Goal: Task Accomplishment & Management: Use online tool/utility

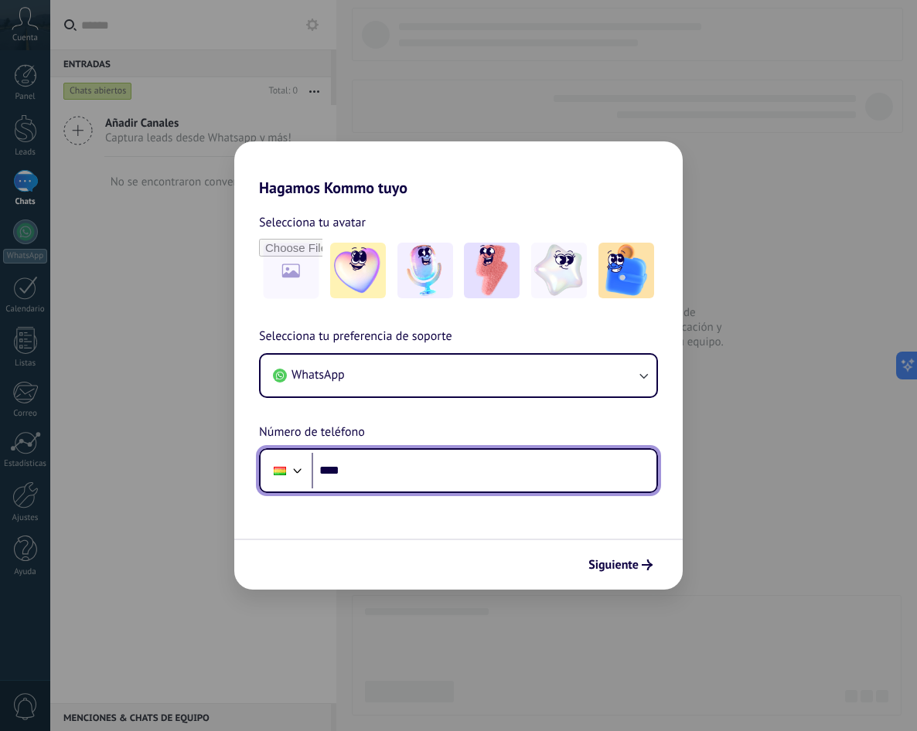
click at [396, 469] on input "****" at bounding box center [484, 471] width 345 height 36
type input "**********"
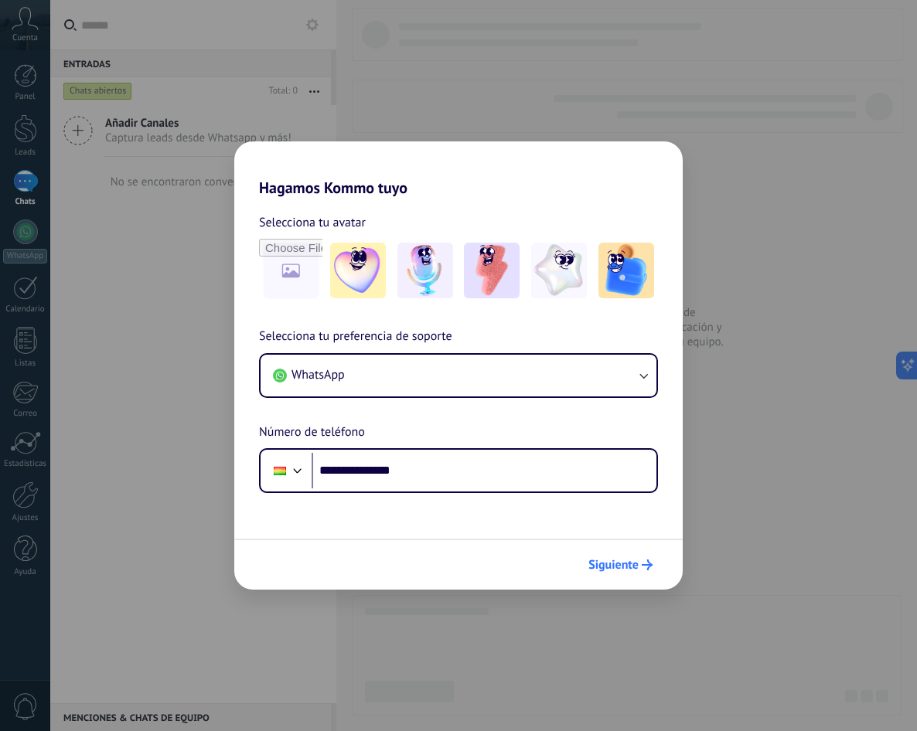
click at [635, 572] on button "Siguiente" at bounding box center [620, 565] width 78 height 26
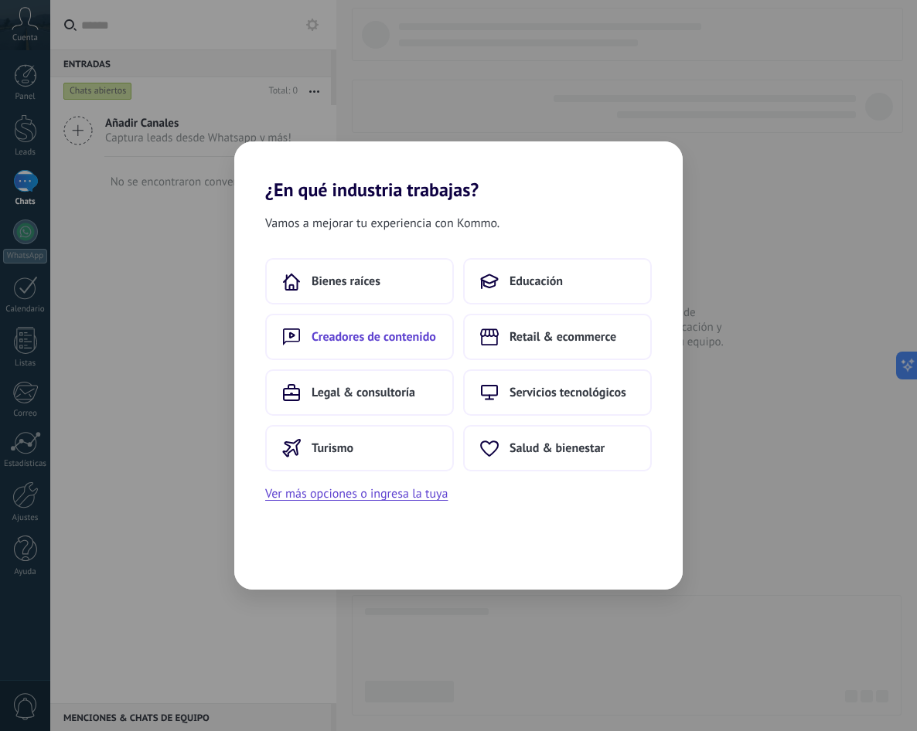
click at [350, 331] on span "Creadores de contenido" at bounding box center [374, 336] width 124 height 15
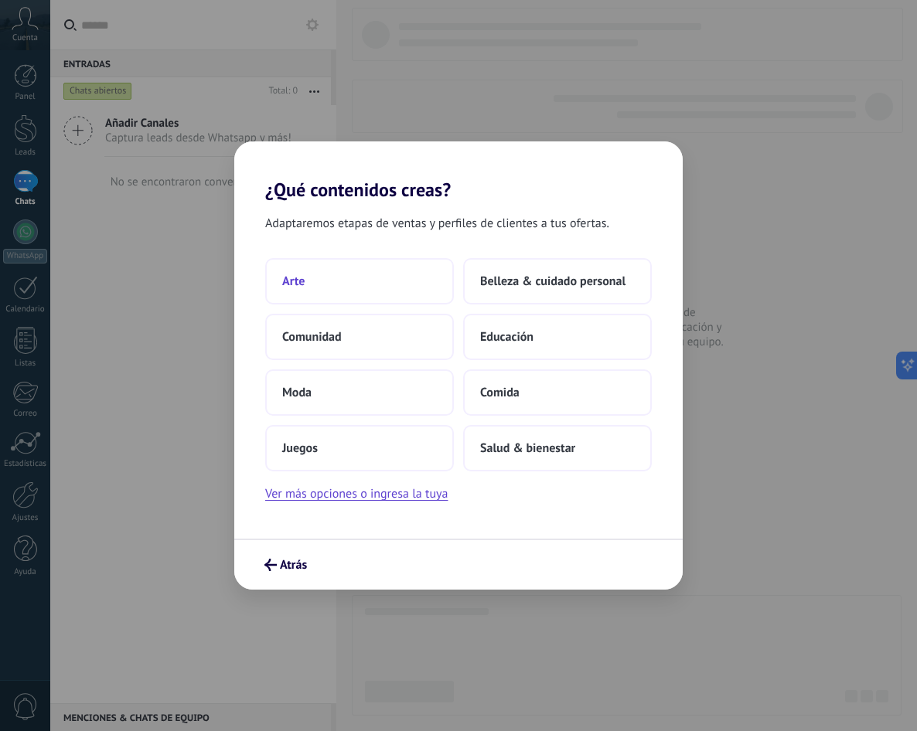
click at [379, 274] on button "Arte" at bounding box center [359, 281] width 189 height 46
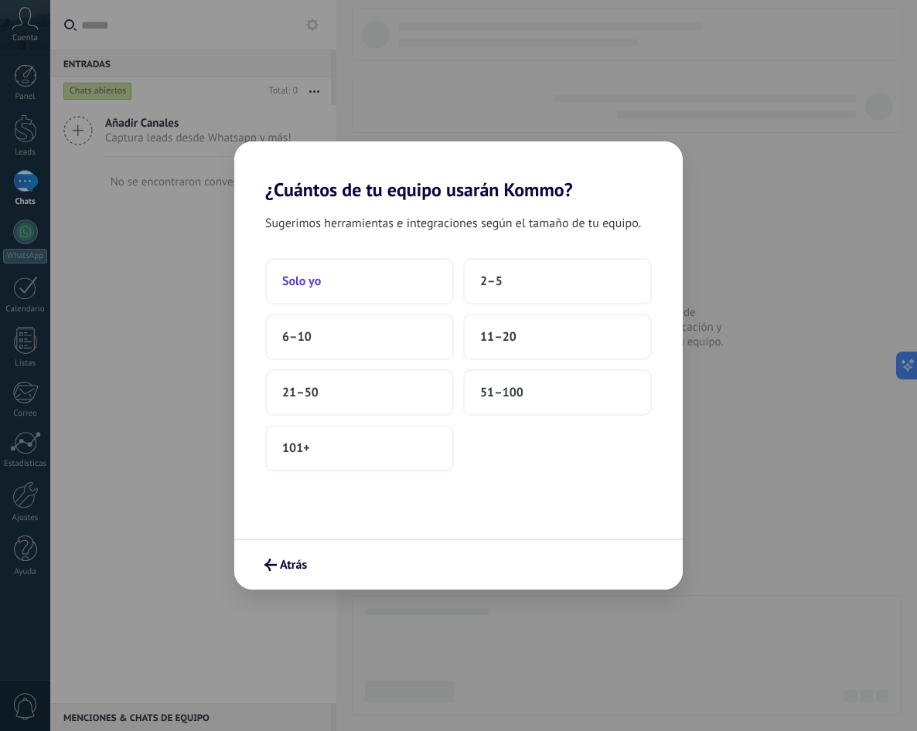
click at [365, 295] on button "Solo yo" at bounding box center [359, 281] width 189 height 46
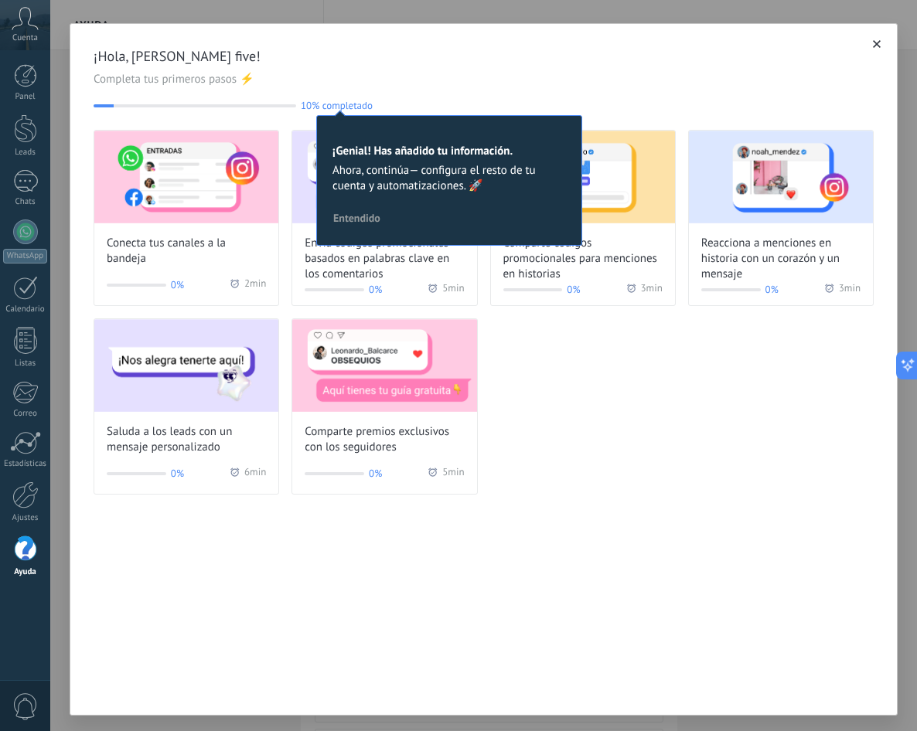
click at [309, 82] on span "Completa tus primeros pasos ⚡" at bounding box center [484, 79] width 780 height 15
click at [876, 48] on button "button" at bounding box center [876, 43] width 15 height 15
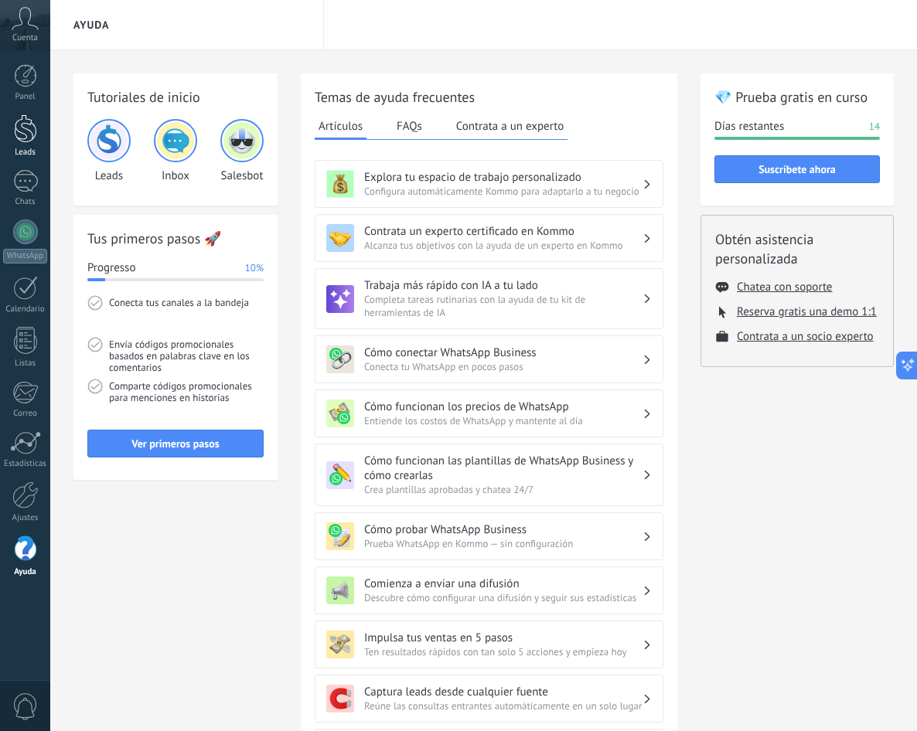
click at [38, 141] on link "Leads" at bounding box center [25, 135] width 50 height 43
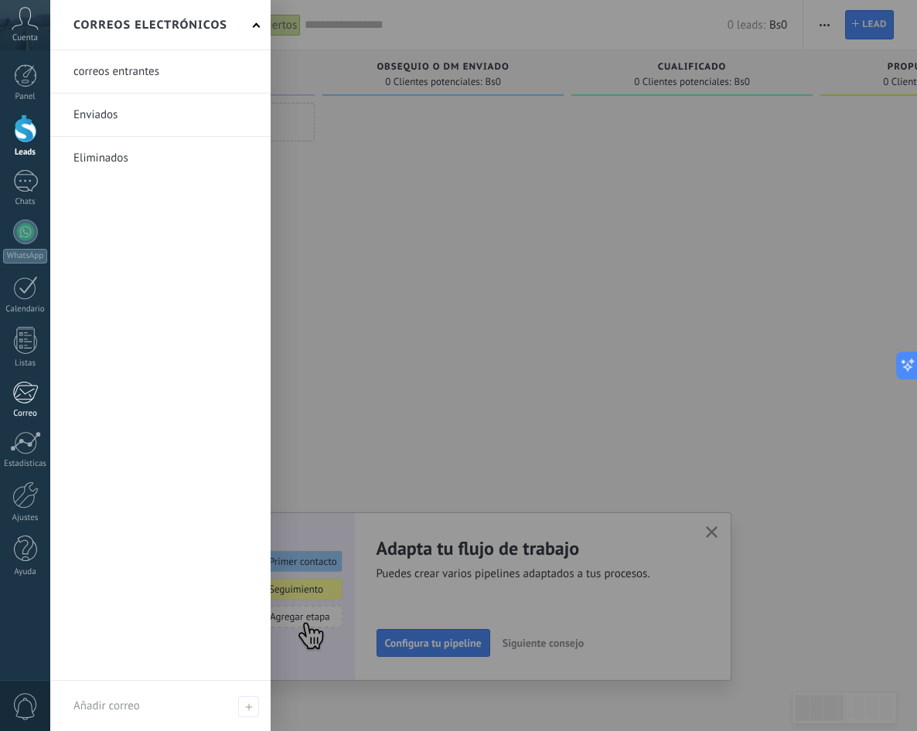
click at [16, 401] on div at bounding box center [25, 392] width 26 height 23
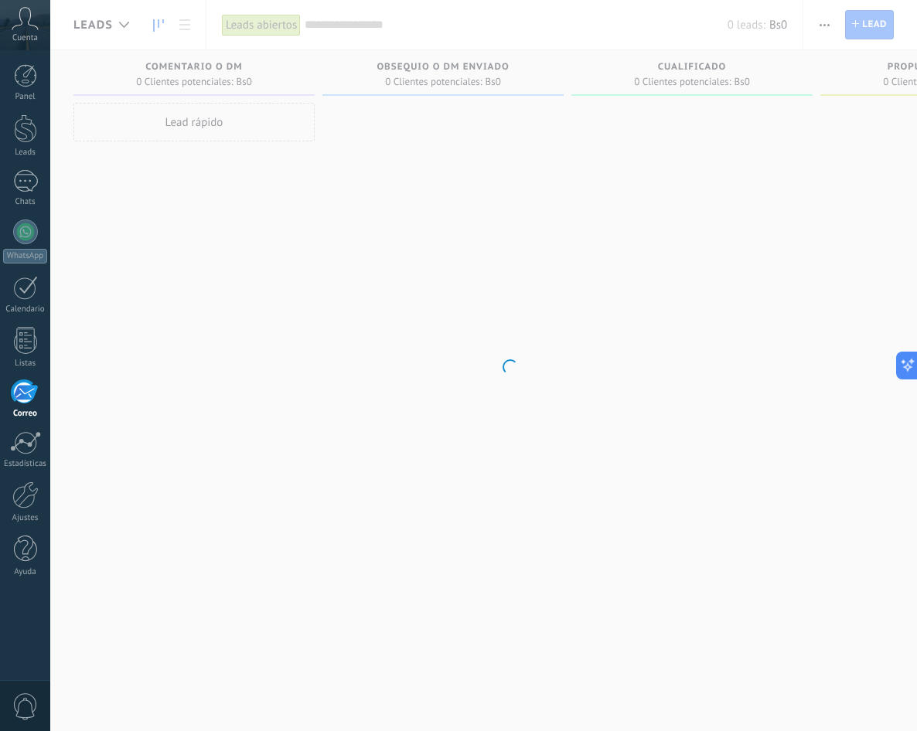
click at [29, 476] on div "Panel Leads Chats WhatsApp Clientes" at bounding box center [25, 328] width 50 height 529
click at [29, 464] on div "Estadísticas" at bounding box center [25, 464] width 45 height 10
click at [27, 488] on div at bounding box center [25, 495] width 26 height 27
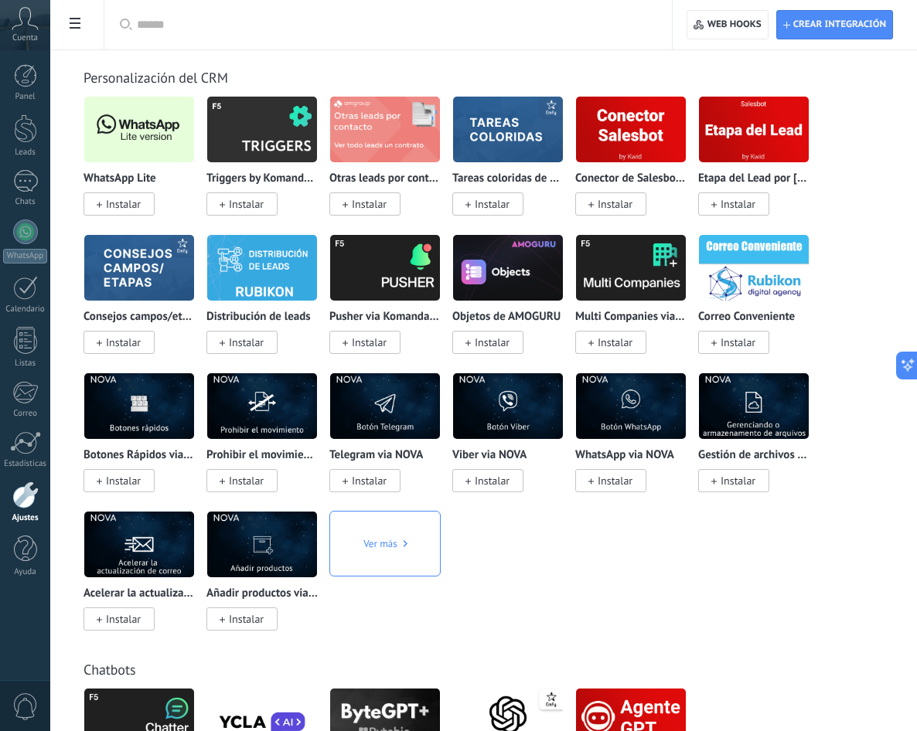
scroll to position [3789, 0]
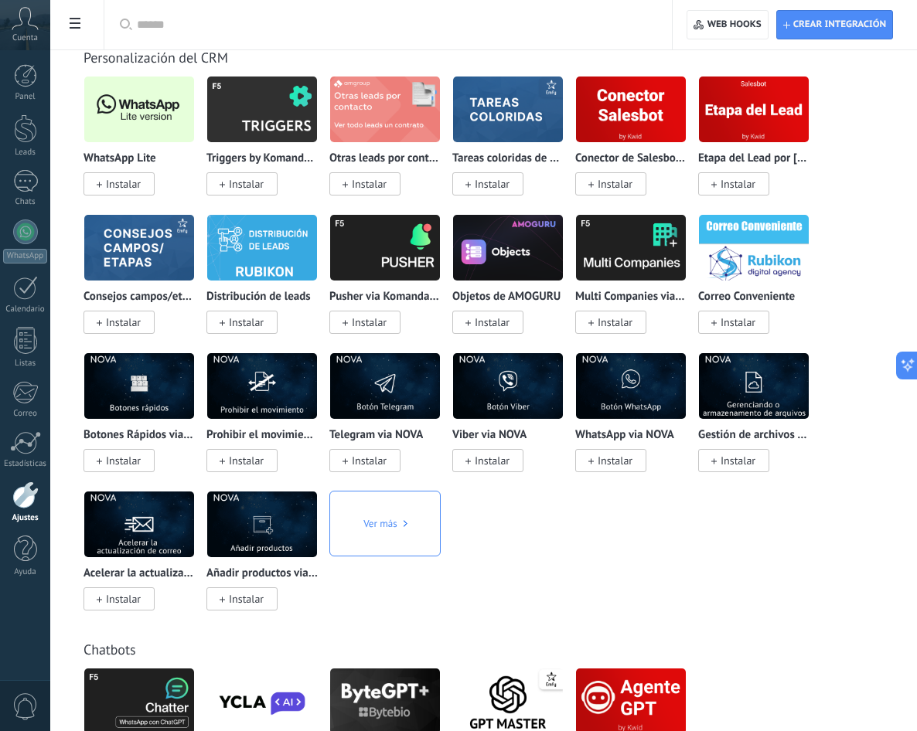
click at [128, 186] on span "Instalar" at bounding box center [123, 184] width 35 height 14
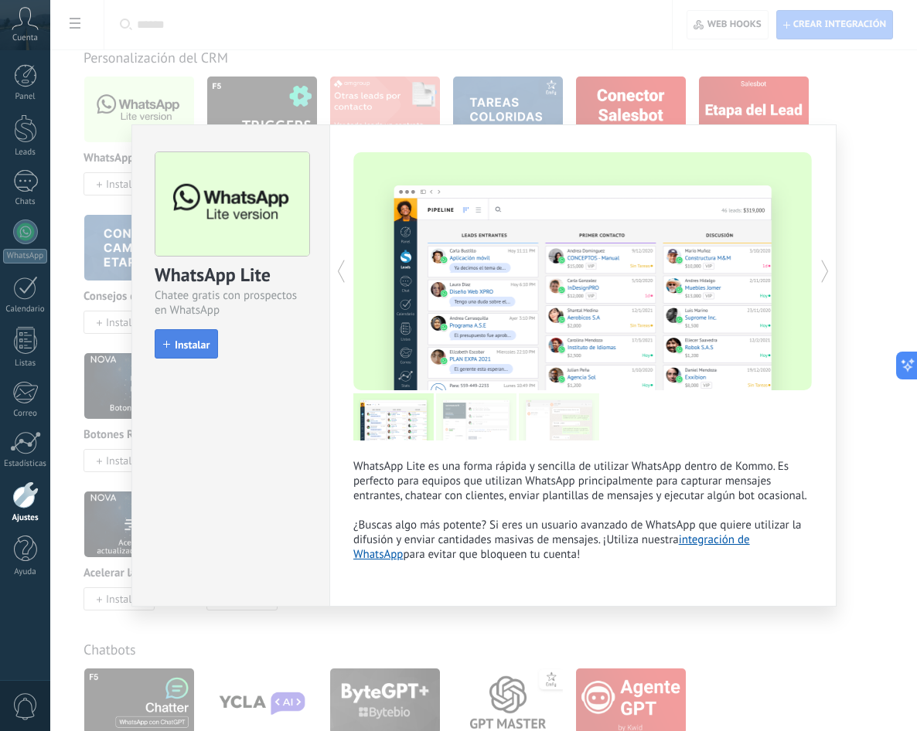
click at [181, 336] on button "Instalar" at bounding box center [186, 343] width 63 height 29
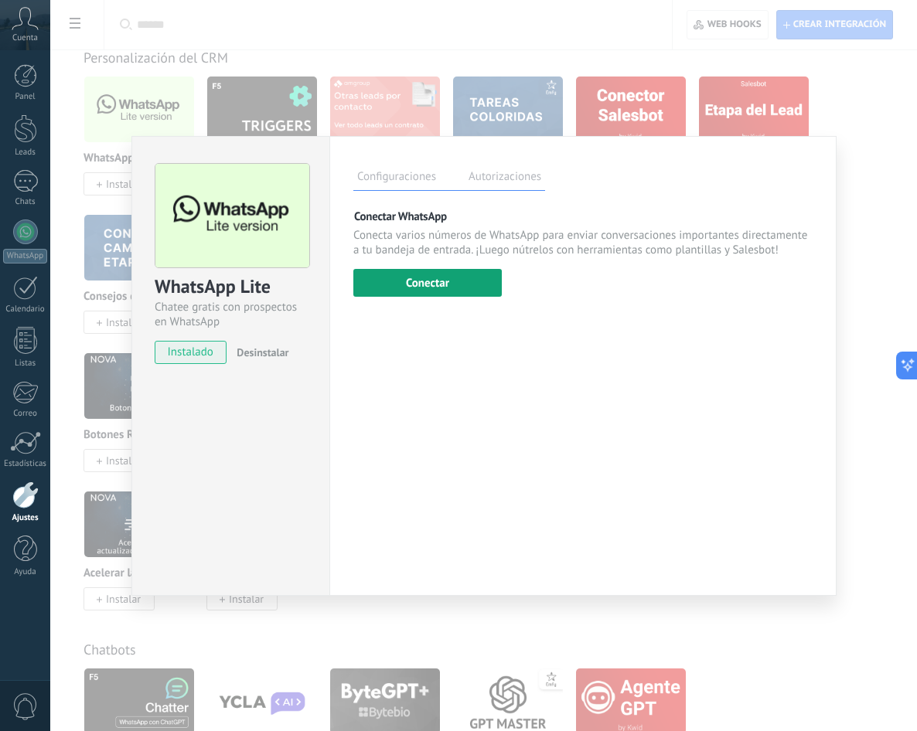
click at [421, 274] on button "Conectar" at bounding box center [427, 283] width 148 height 28
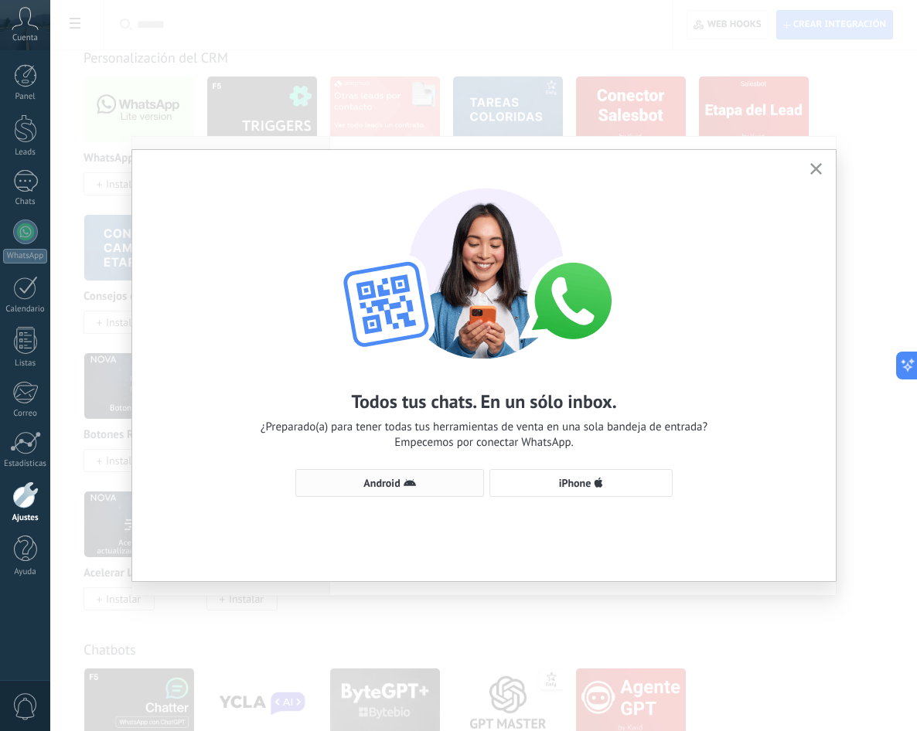
click at [356, 487] on span "Android" at bounding box center [390, 483] width 172 height 12
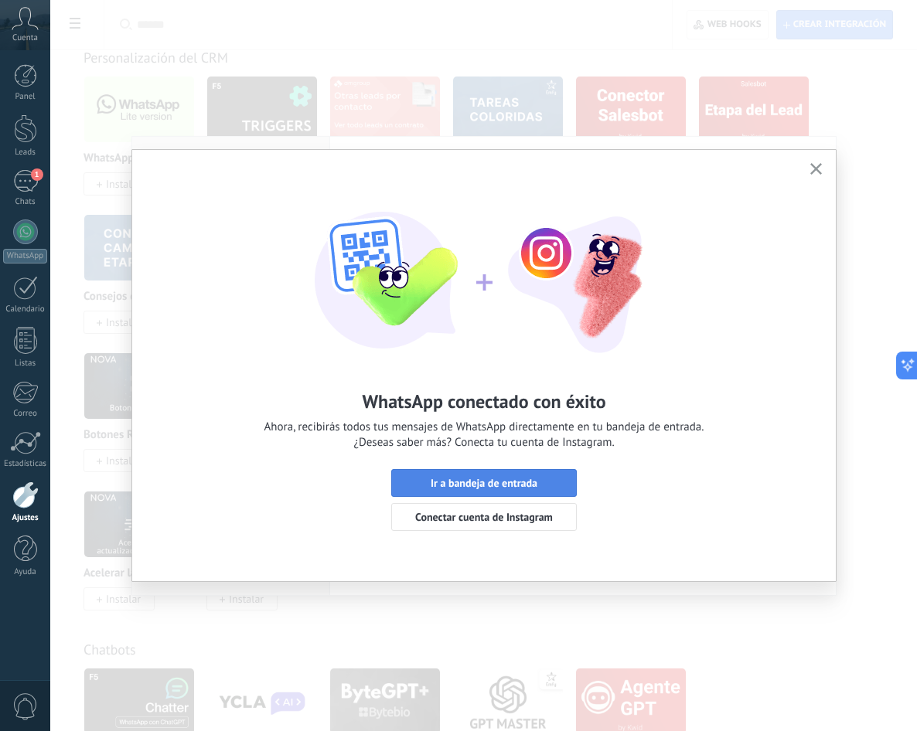
click at [472, 479] on span "Ir a bandeja de entrada" at bounding box center [484, 483] width 107 height 11
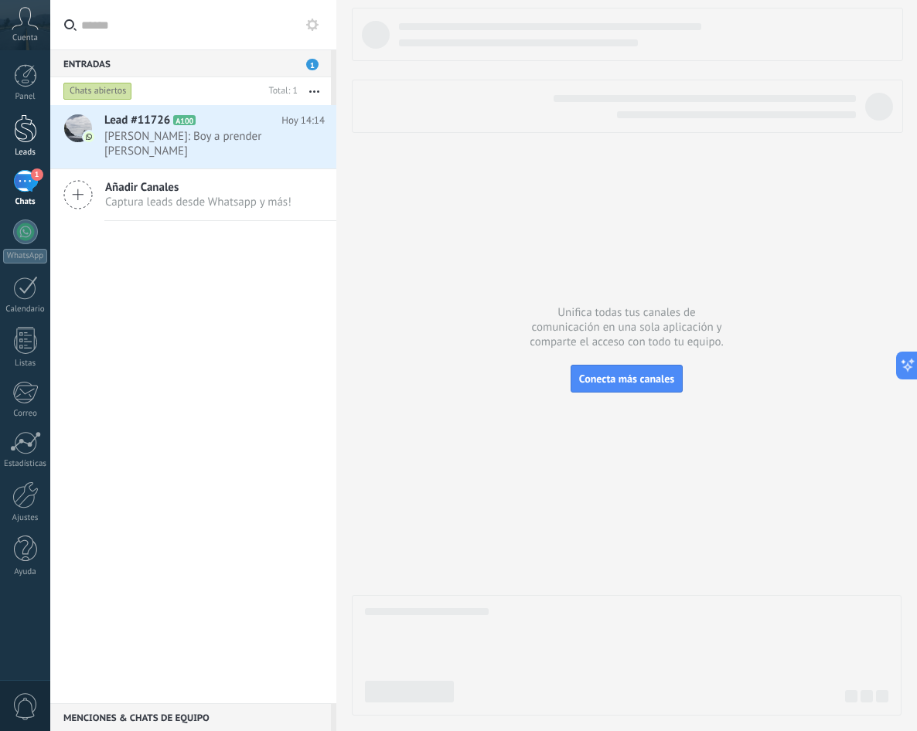
click at [37, 138] on link "Leads" at bounding box center [25, 135] width 50 height 43
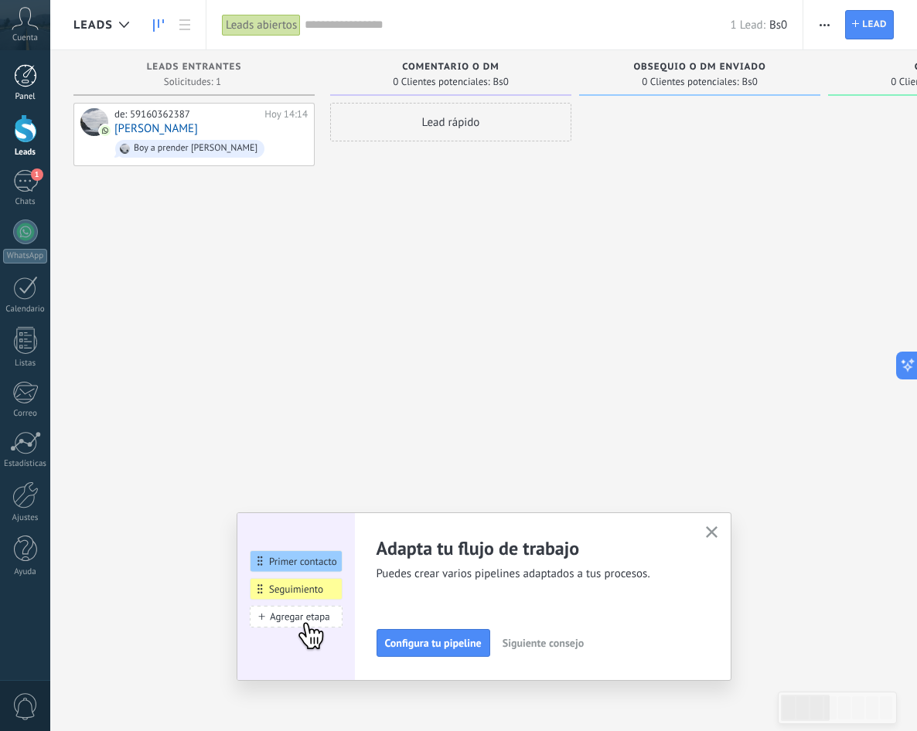
click at [19, 80] on div at bounding box center [25, 75] width 23 height 23
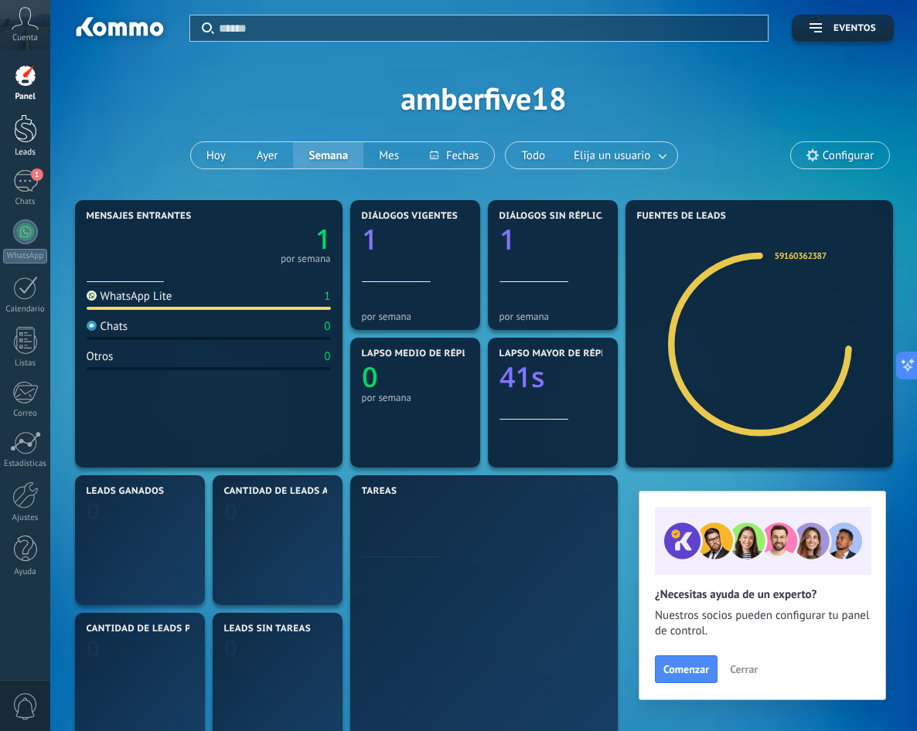
click at [24, 118] on div at bounding box center [25, 128] width 23 height 29
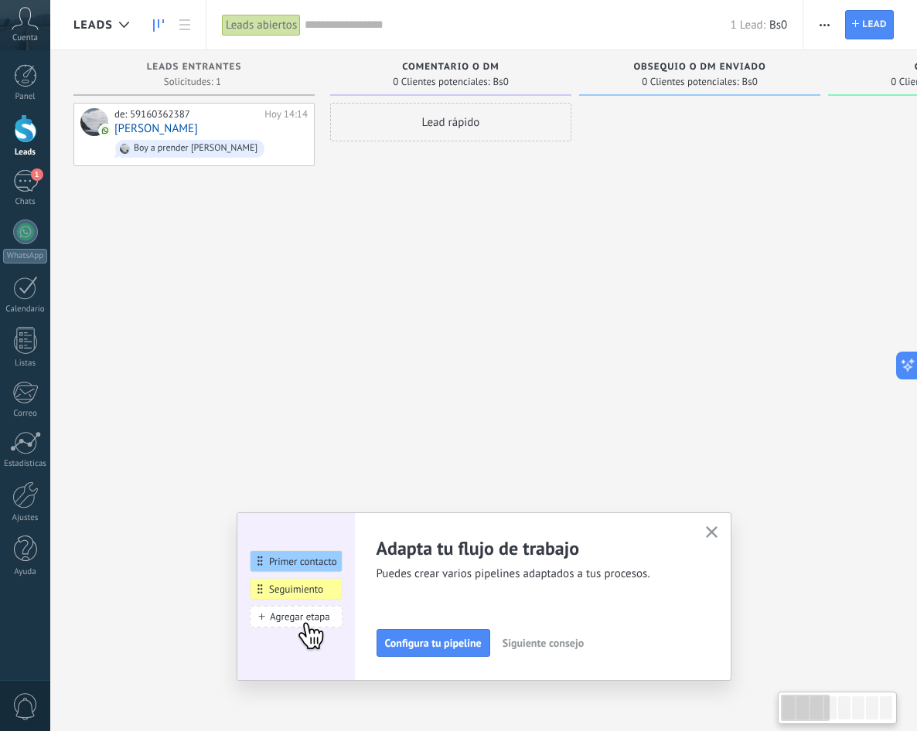
click at [817, 21] on button "button" at bounding box center [824, 24] width 22 height 29
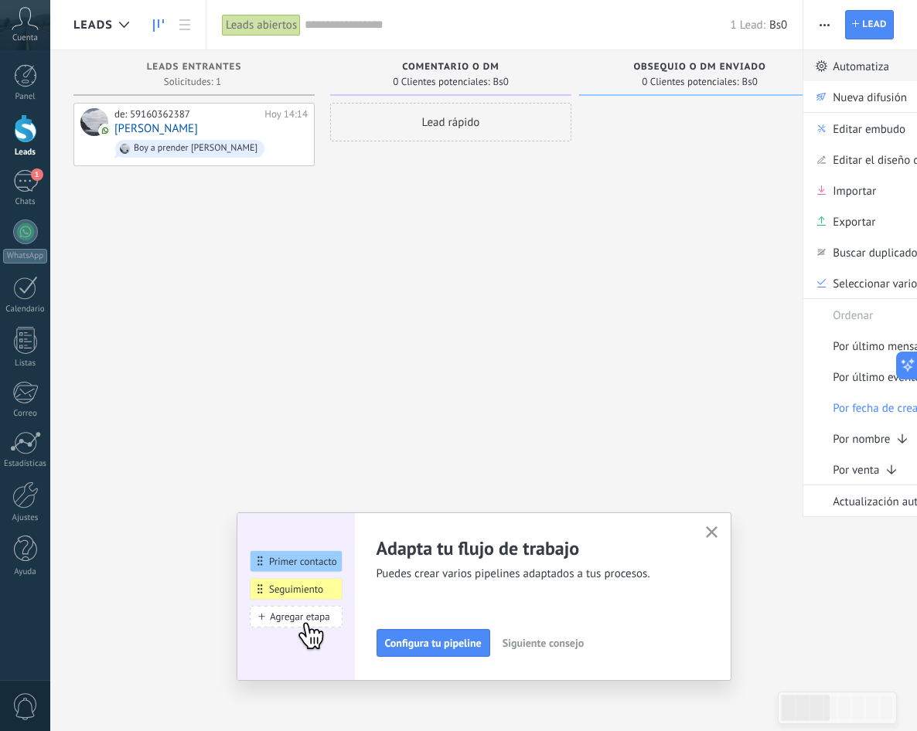
click at [857, 75] on span "Automatiza" at bounding box center [861, 65] width 56 height 31
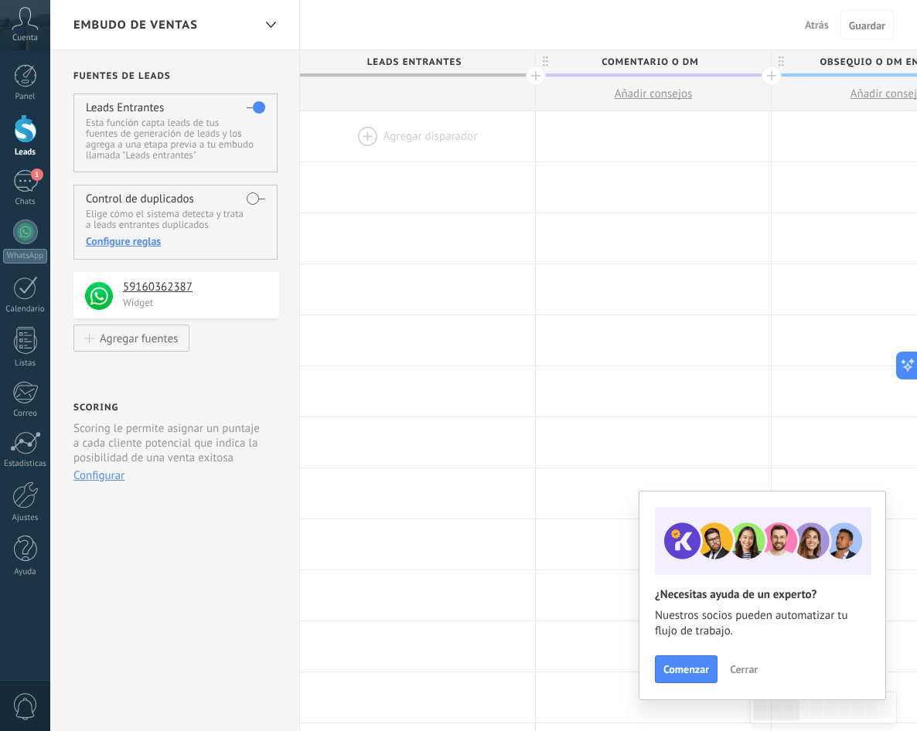
click at [400, 137] on div at bounding box center [417, 136] width 235 height 50
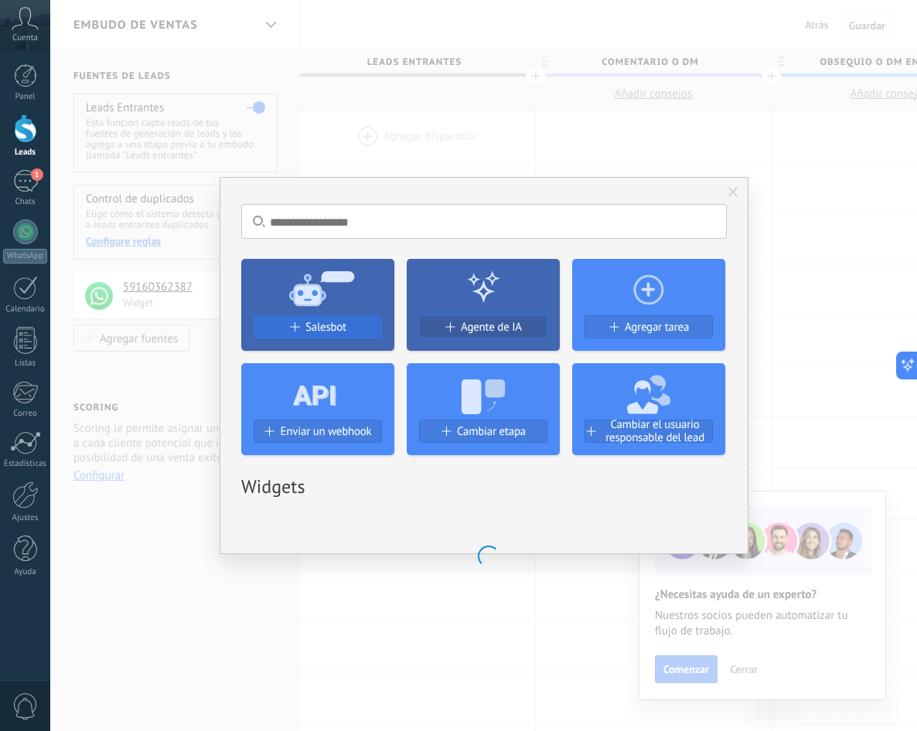
click at [297, 322] on div "Salesbot" at bounding box center [317, 327] width 127 height 13
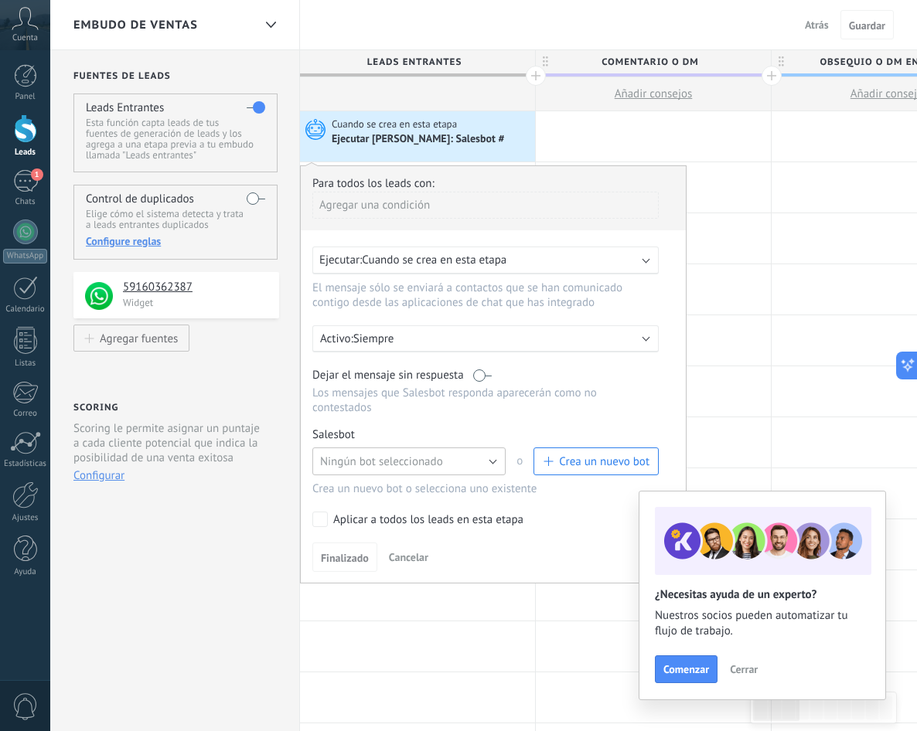
click at [404, 458] on span "Ningún bot seleccionado" at bounding box center [381, 462] width 123 height 15
click at [554, 461] on span "Crea un nuevo bot" at bounding box center [596, 462] width 107 height 15
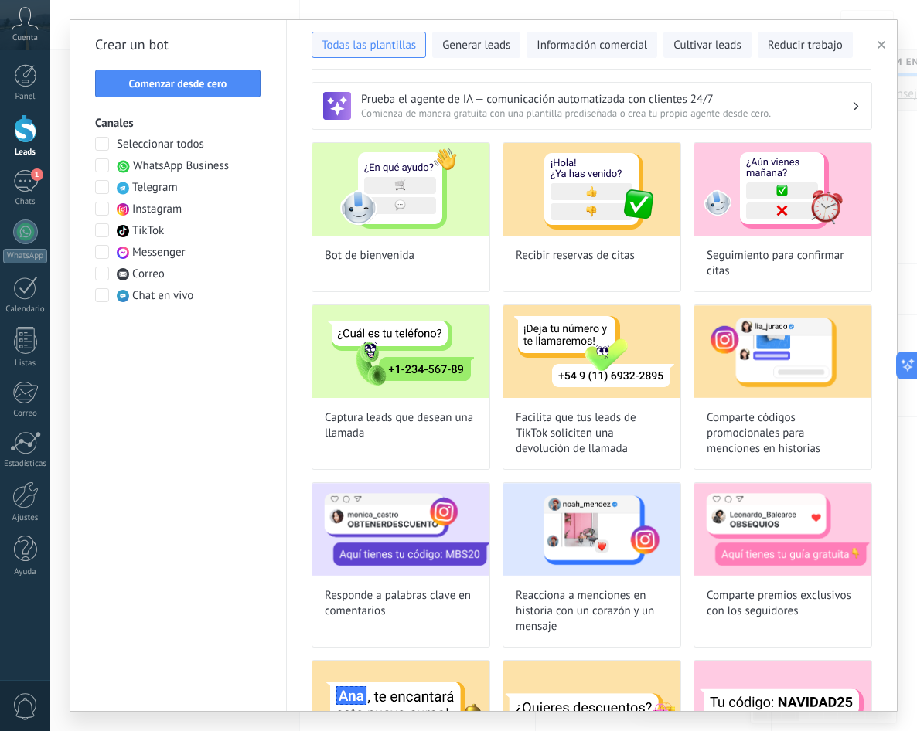
click at [196, 100] on div "Crear un bot Comenzar desde cero Canales Seleccionar todos WhatsApp Business Te…" at bounding box center [178, 365] width 216 height 691
click at [199, 78] on span "Comenzar desde cero" at bounding box center [178, 83] width 98 height 11
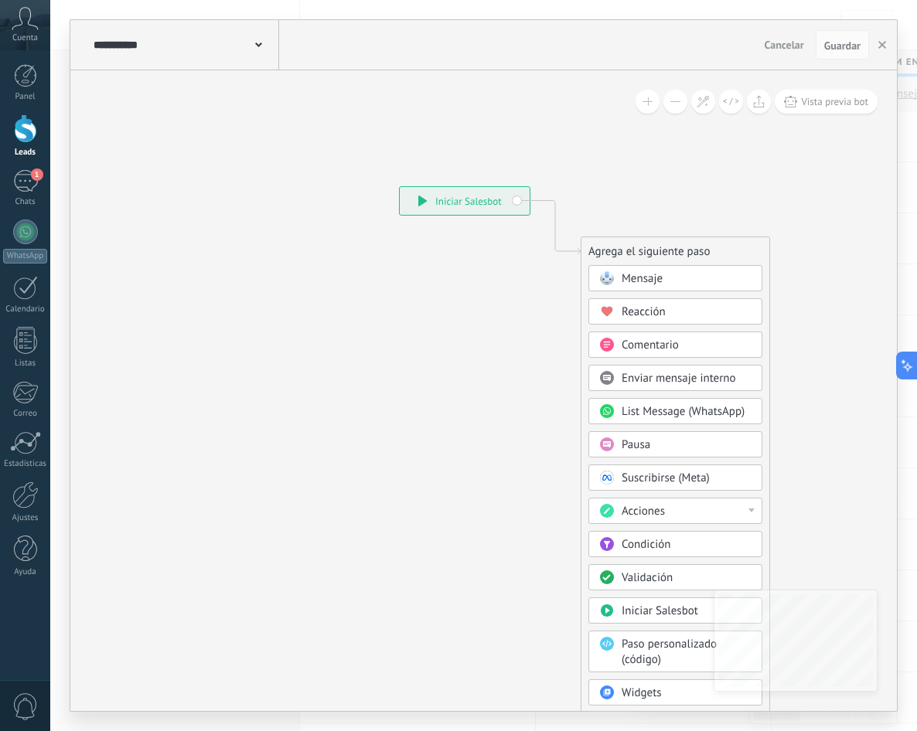
click at [680, 550] on div "Condición" at bounding box center [687, 544] width 130 height 15
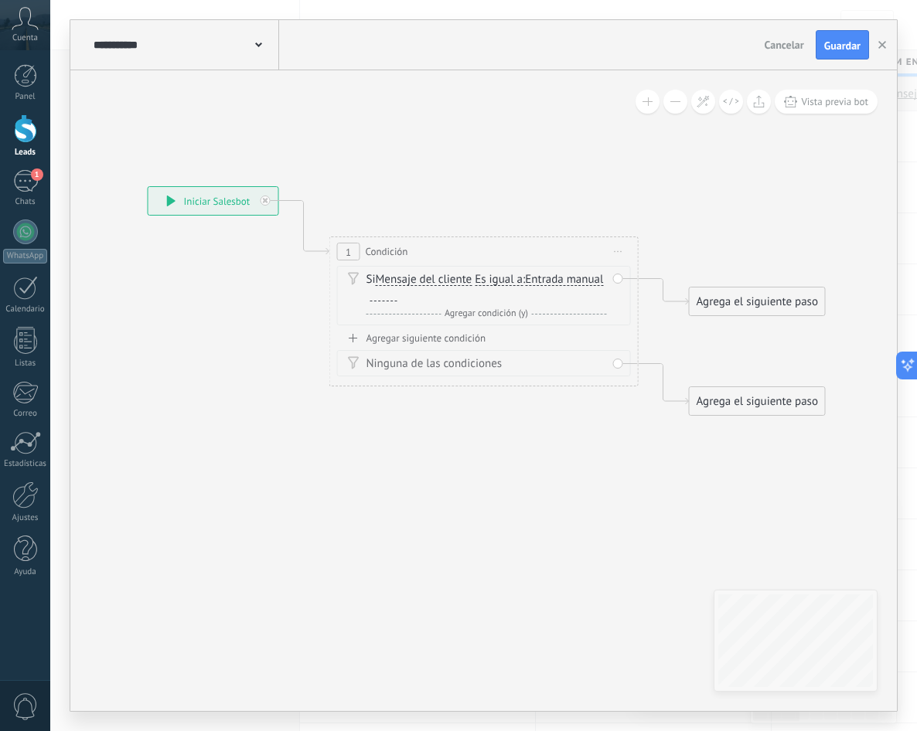
click at [501, 284] on span "Es igual a" at bounding box center [499, 280] width 48 height 12
click at [501, 284] on button "Es igual a" at bounding box center [563, 280] width 193 height 28
click at [506, 332] on span "Contiene" at bounding box center [551, 334] width 187 height 15
click at [390, 294] on div at bounding box center [383, 295] width 27 height 12
click at [382, 293] on div at bounding box center [383, 295] width 27 height 12
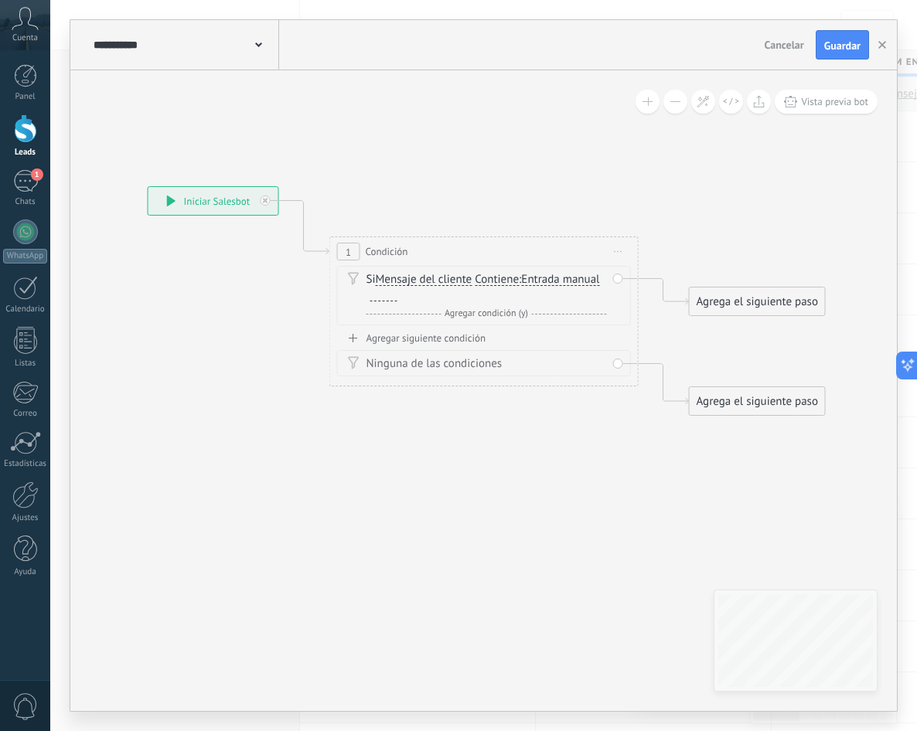
paste div
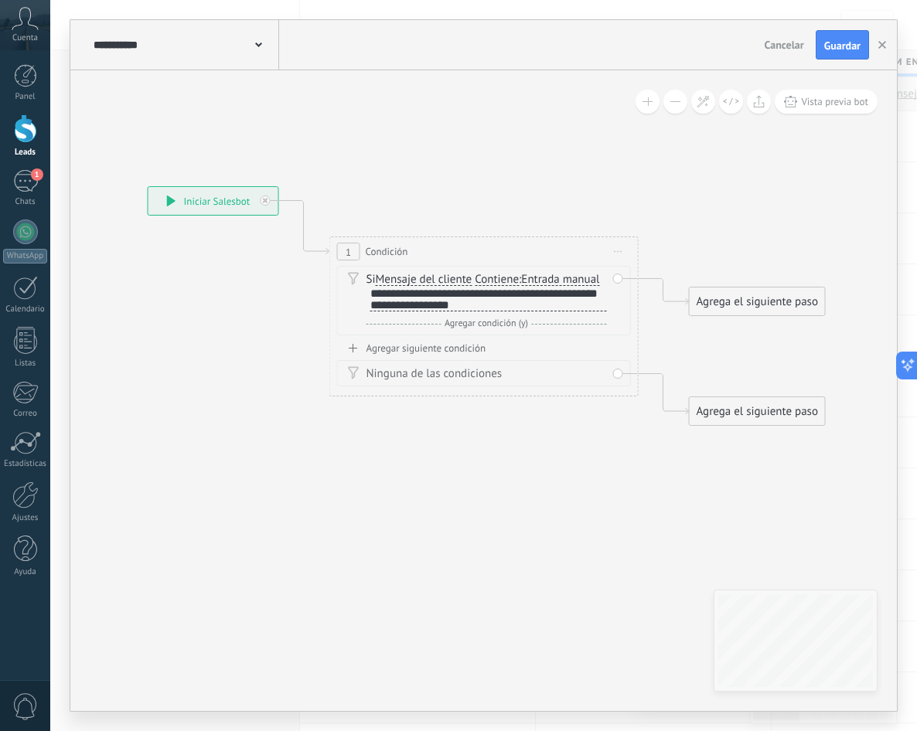
click at [427, 340] on div "Si Mensaje del cliente Mensaje del cliente Emoción de la conversación Comentari…" at bounding box center [484, 304] width 294 height 76
click at [426, 343] on div "Agregar siguiente condición" at bounding box center [484, 348] width 294 height 13
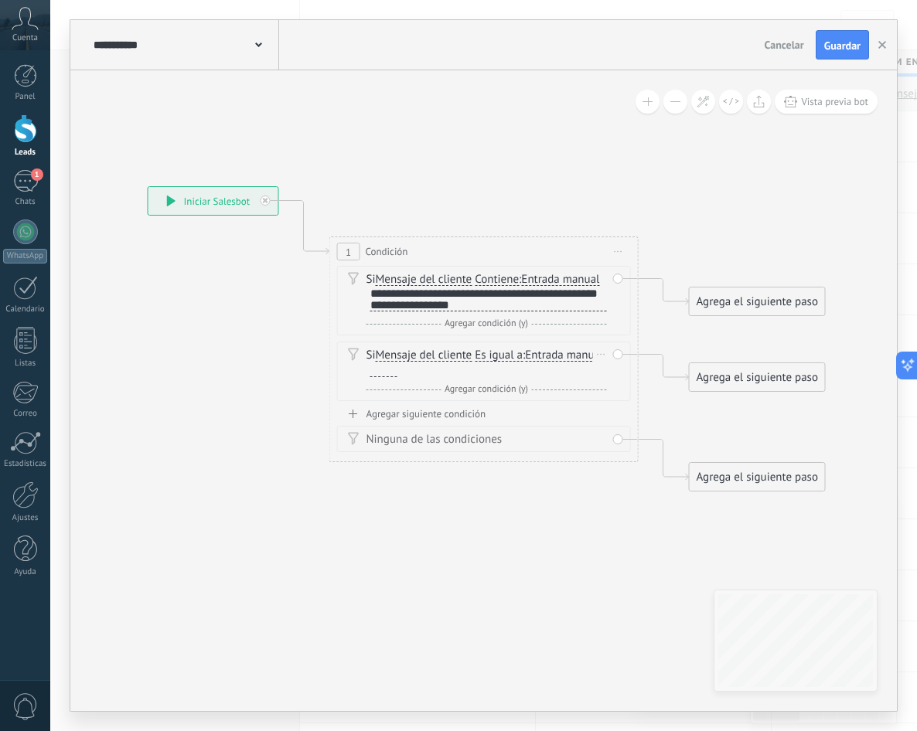
click at [498, 358] on span "Es igual a" at bounding box center [499, 355] width 48 height 12
click at [498, 358] on button "Es igual a" at bounding box center [563, 356] width 193 height 28
click at [510, 406] on span "Contiene" at bounding box center [551, 410] width 187 height 15
click at [378, 373] on div at bounding box center [383, 371] width 27 height 12
paste div
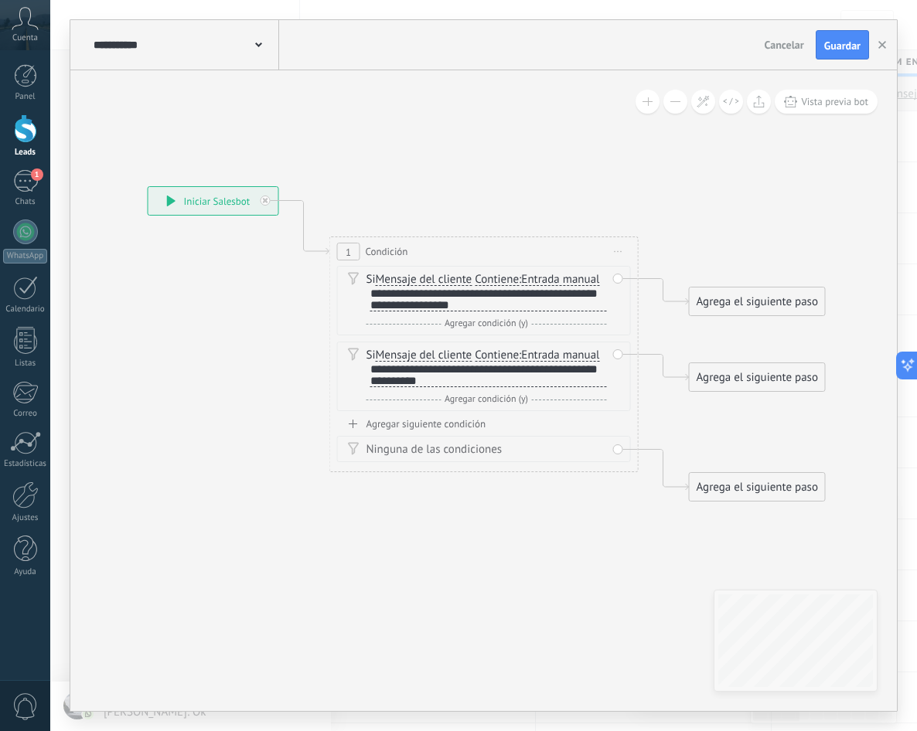
click at [400, 431] on div "Agregar siguiente condición Ninguna de las condiciones" at bounding box center [484, 439] width 294 height 45
click at [400, 418] on div "Agregar siguiente condición" at bounding box center [484, 423] width 294 height 13
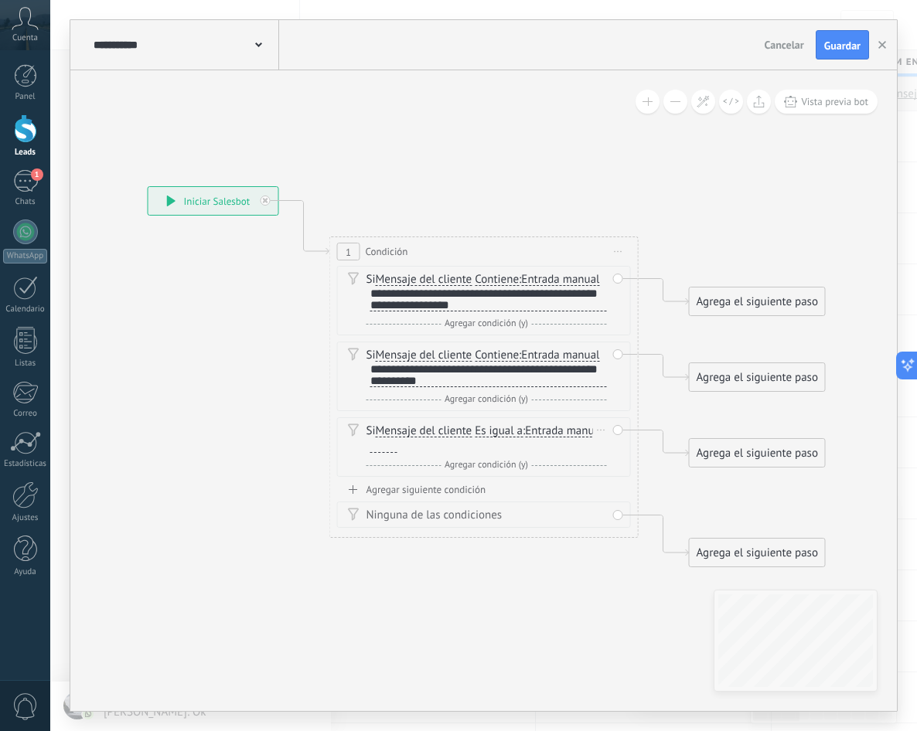
click at [503, 431] on span "Es igual a" at bounding box center [499, 431] width 48 height 12
click at [503, 431] on button "Es igual a" at bounding box center [563, 431] width 193 height 28
click at [509, 476] on li "Contiene" at bounding box center [554, 485] width 192 height 27
click at [388, 447] on div at bounding box center [383, 447] width 27 height 12
paste div
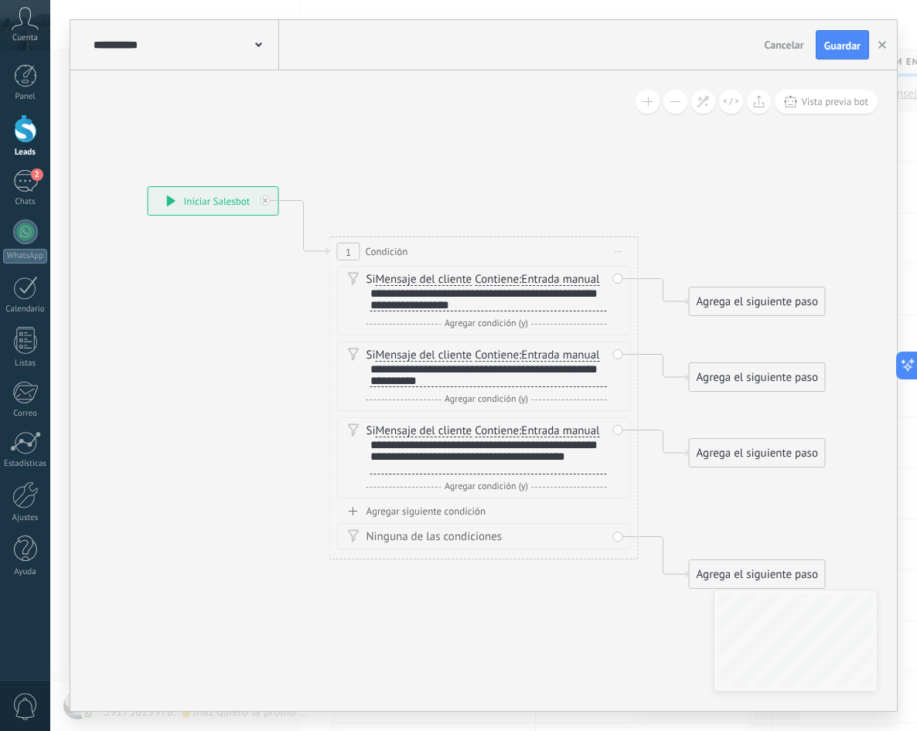
click at [753, 301] on div "Agrega el siguiente paso" at bounding box center [757, 302] width 135 height 26
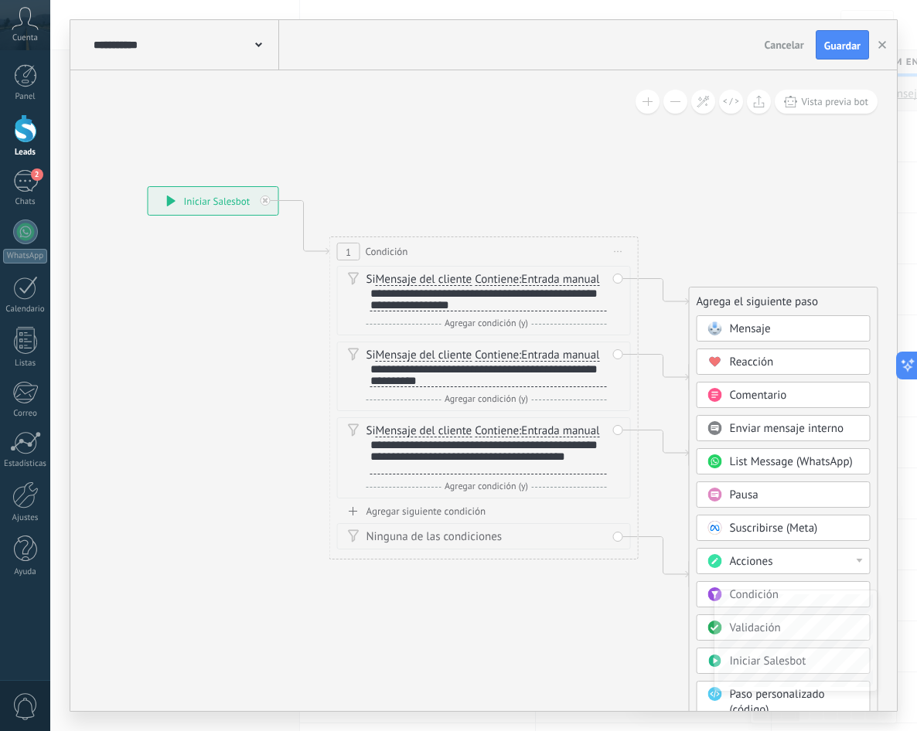
click at [751, 496] on span "Pausa" at bounding box center [744, 495] width 29 height 15
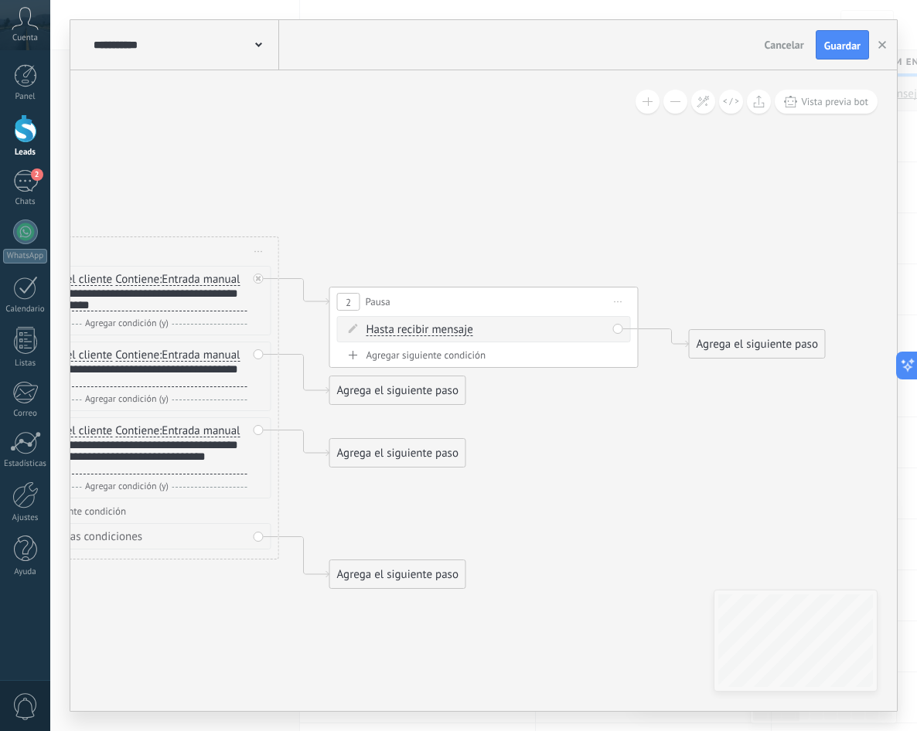
click at [414, 331] on span "Hasta recibir mensaje" at bounding box center [419, 330] width 107 height 12
click at [414, 331] on button "Hasta recibir mensaje" at bounding box center [455, 330] width 193 height 28
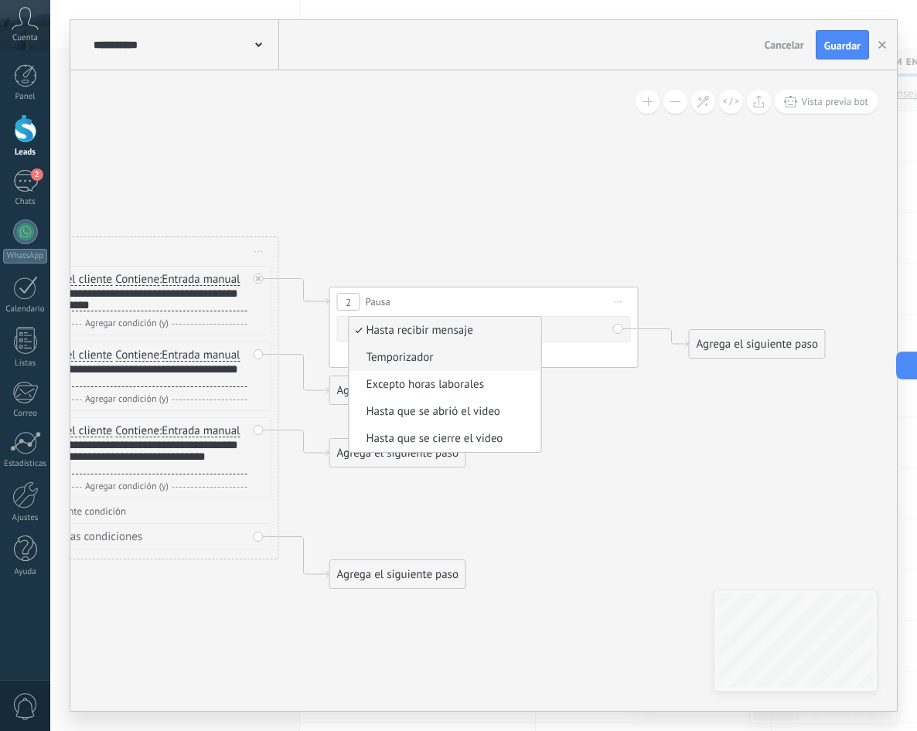
click at [417, 368] on li "Temporizador" at bounding box center [445, 357] width 192 height 27
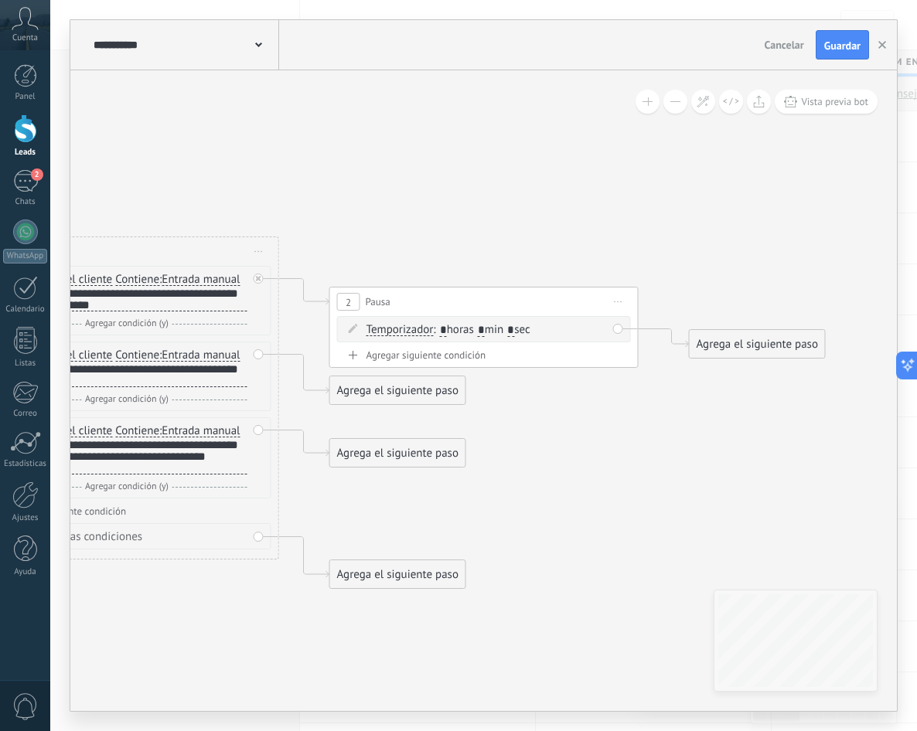
click at [438, 333] on span ": * horas * min * sec" at bounding box center [481, 329] width 97 height 15
click at [499, 330] on span ": * horas * min * sec" at bounding box center [481, 329] width 97 height 15
click at [495, 331] on span ": * horas * min * sec" at bounding box center [481, 329] width 97 height 15
click at [492, 330] on span ": * horas * min * sec" at bounding box center [481, 329] width 97 height 15
click at [485, 329] on input "*" at bounding box center [481, 331] width 7 height 12
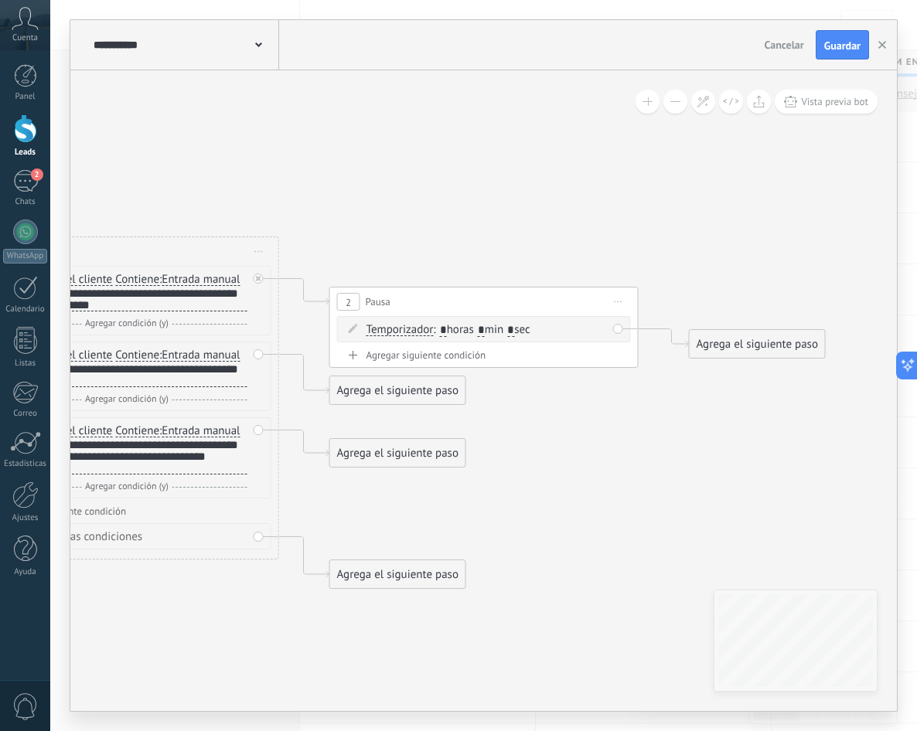
type input "*"
drag, startPoint x: 513, startPoint y: 334, endPoint x: 522, endPoint y: 327, distance: 11.6
click at [520, 329] on span ": * horas * min * sec" at bounding box center [481, 329] width 97 height 15
click at [514, 327] on input "*" at bounding box center [510, 331] width 7 height 12
type input "**"
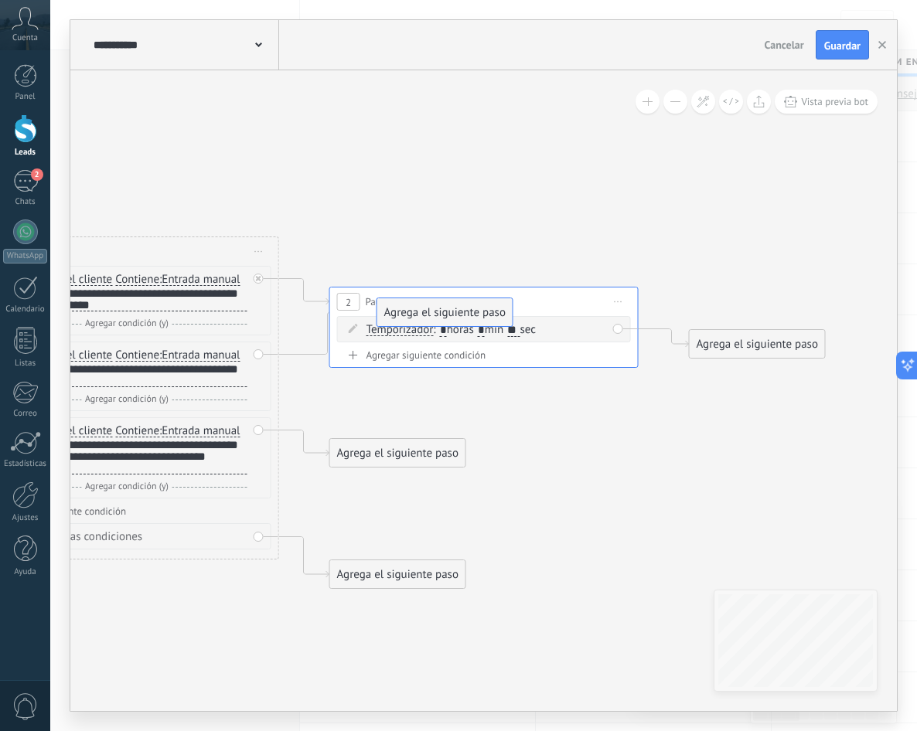
drag, startPoint x: 365, startPoint y: 395, endPoint x: 413, endPoint y: 318, distance: 91.0
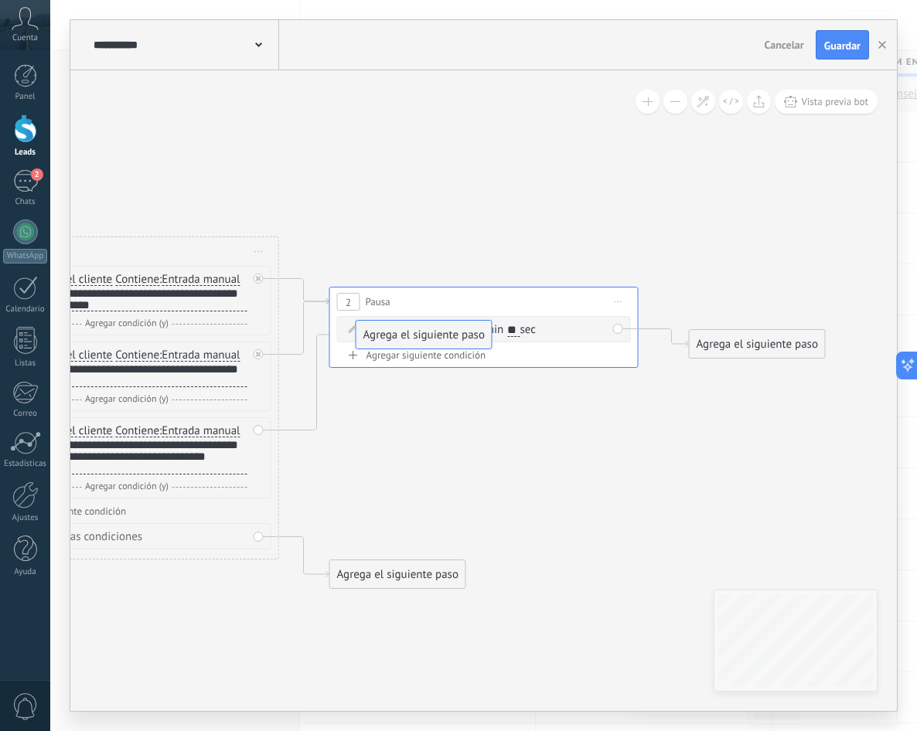
drag, startPoint x: 415, startPoint y: 451, endPoint x: 441, endPoint y: 334, distance: 120.4
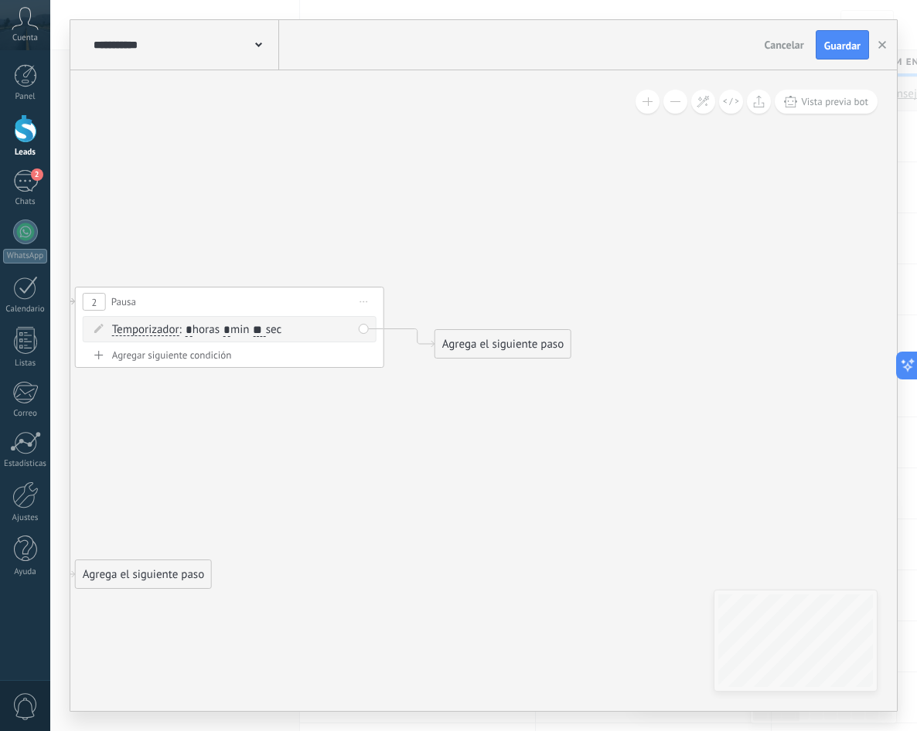
click at [528, 339] on div "Agrega el siguiente paso" at bounding box center [502, 345] width 135 height 26
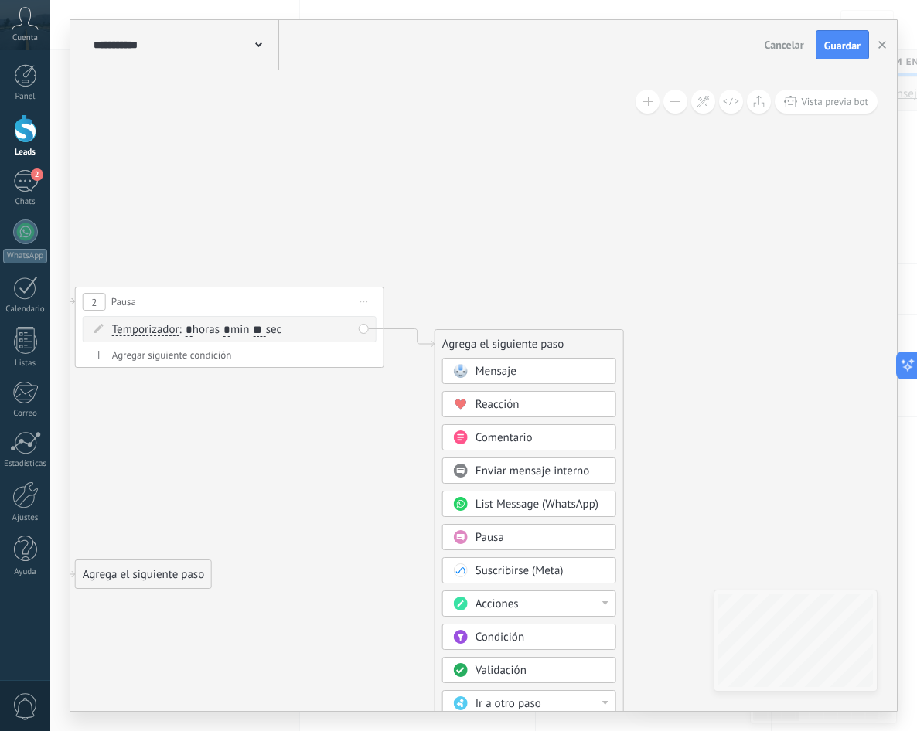
click at [524, 377] on div "Mensaje" at bounding box center [540, 371] width 130 height 15
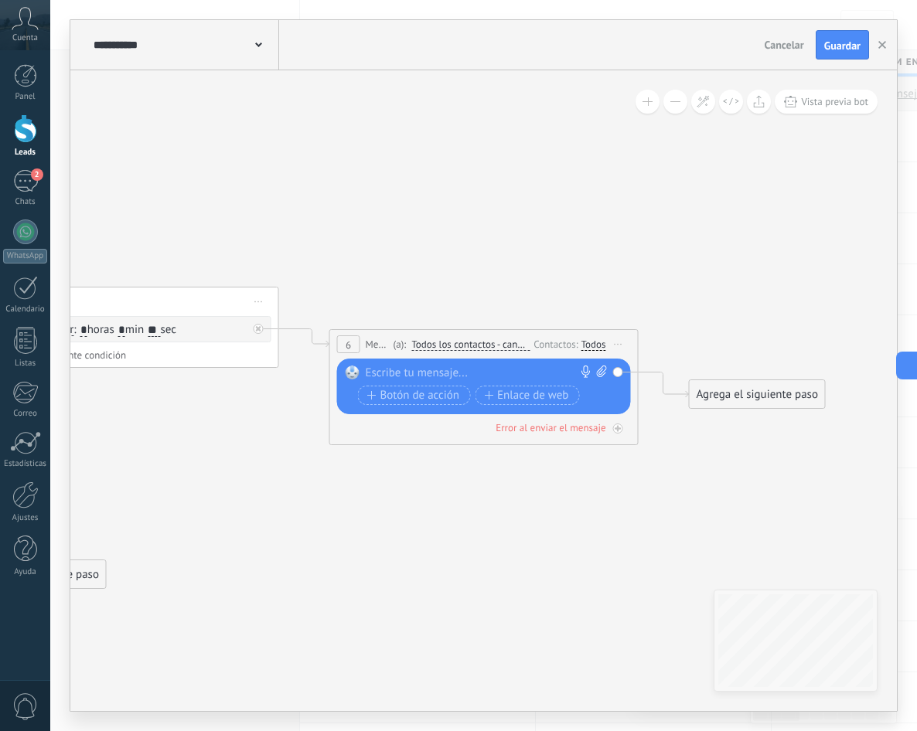
click at [601, 370] on icon at bounding box center [601, 372] width 10 height 12
click input "Subir" at bounding box center [0, 0] width 0 height 0
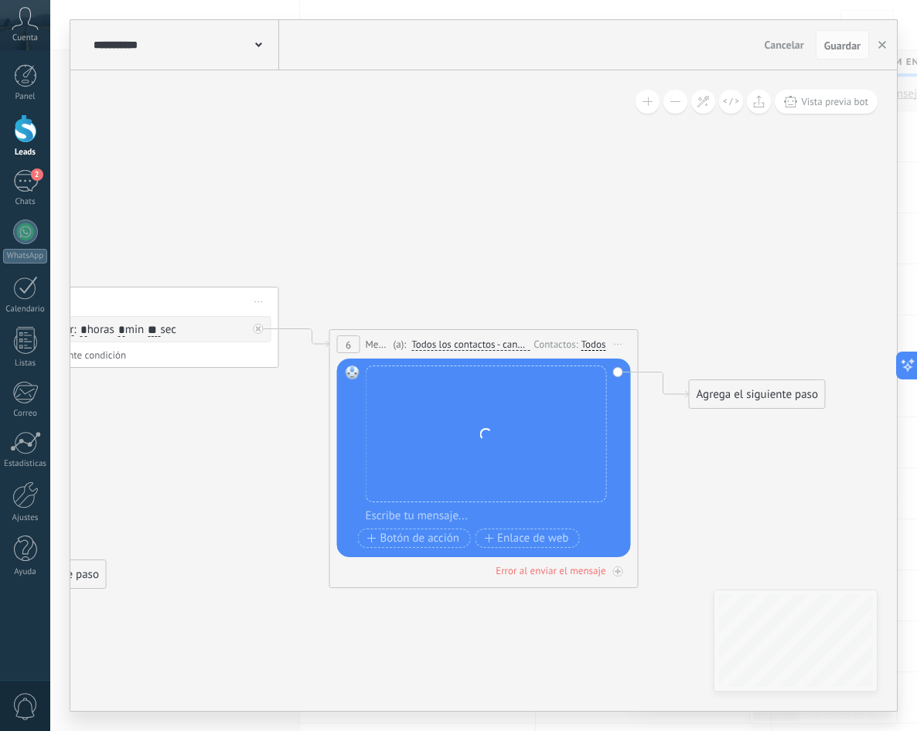
click at [383, 515] on div at bounding box center [494, 516] width 257 height 15
paste div
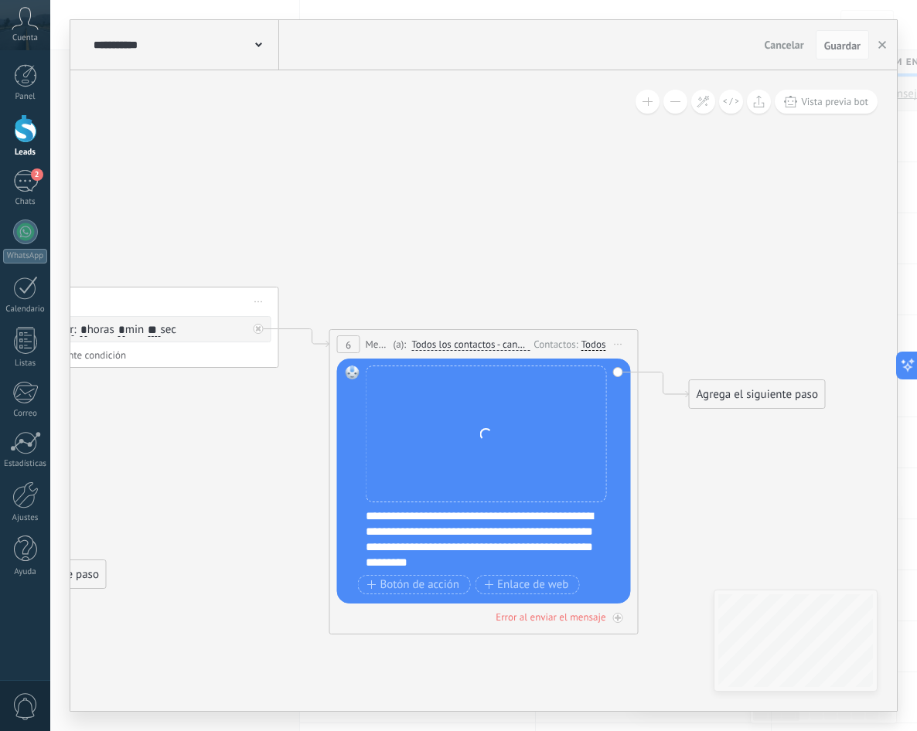
click at [366, 517] on div "**********" at bounding box center [494, 540] width 257 height 62
click at [420, 510] on div "**********" at bounding box center [494, 540] width 257 height 62
click at [418, 511] on div "**********" at bounding box center [494, 540] width 257 height 62
click at [415, 513] on div "**********" at bounding box center [494, 540] width 257 height 62
click at [475, 560] on div "**********" at bounding box center [494, 540] width 257 height 62
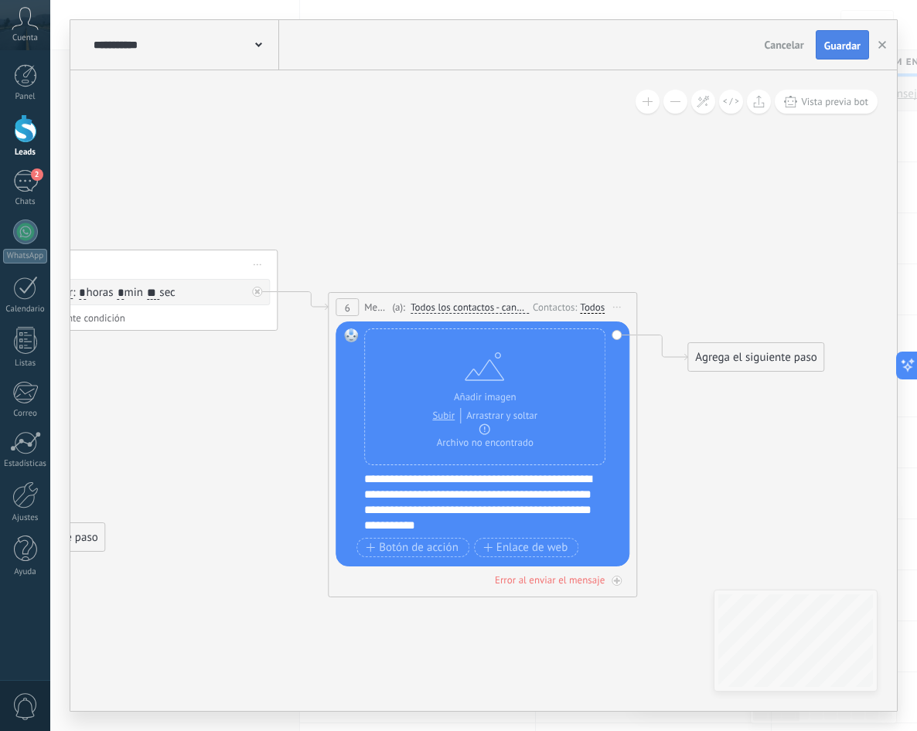
click at [843, 46] on span "Guardar" at bounding box center [842, 45] width 36 height 11
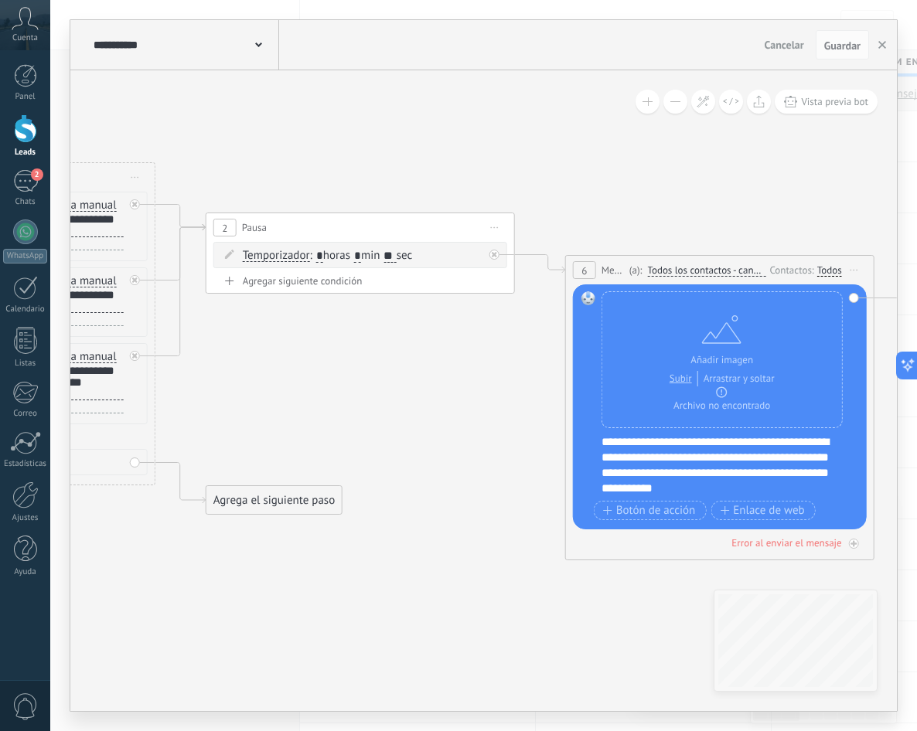
click at [317, 392] on icon at bounding box center [336, 314] width 2117 height 1176
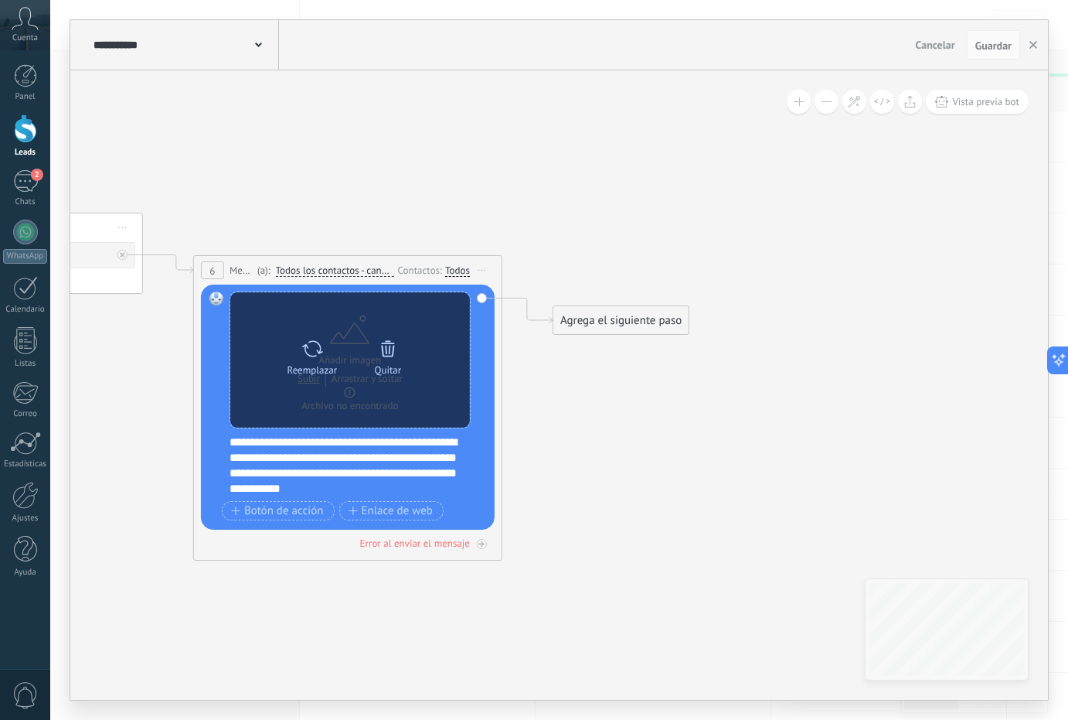
click at [311, 359] on div at bounding box center [312, 348] width 22 height 31
click input "Subir" at bounding box center [0, 0] width 0 height 0
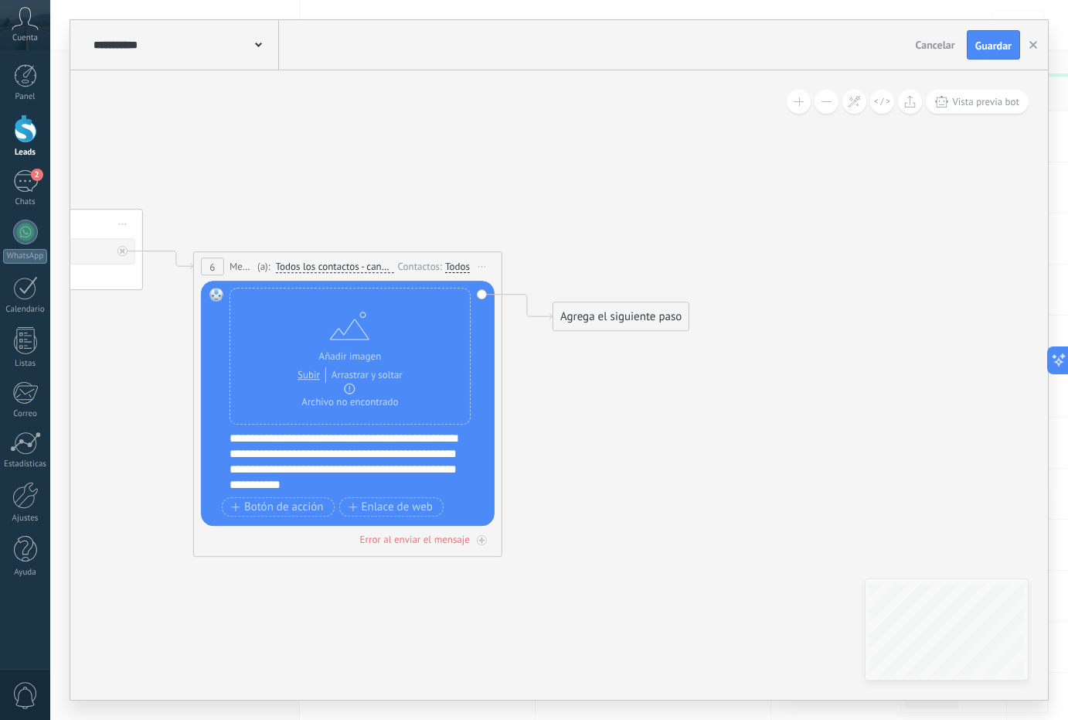
click at [600, 315] on div "Agrega el siguiente paso" at bounding box center [620, 317] width 135 height 26
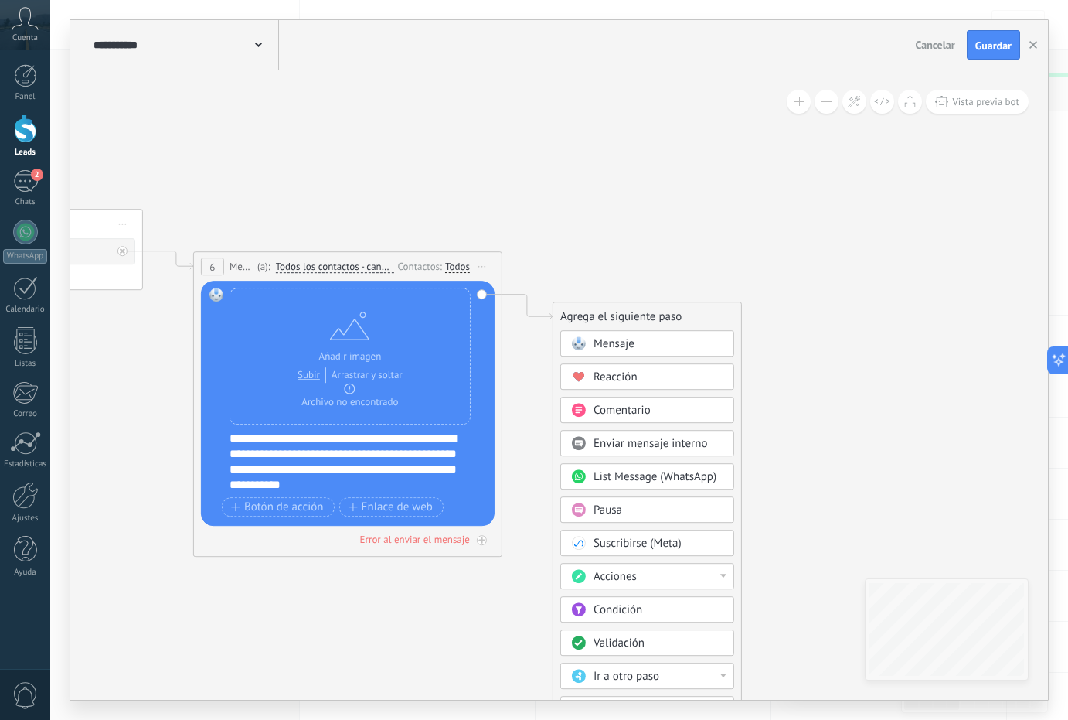
click at [632, 516] on div "Pausa" at bounding box center [659, 509] width 130 height 15
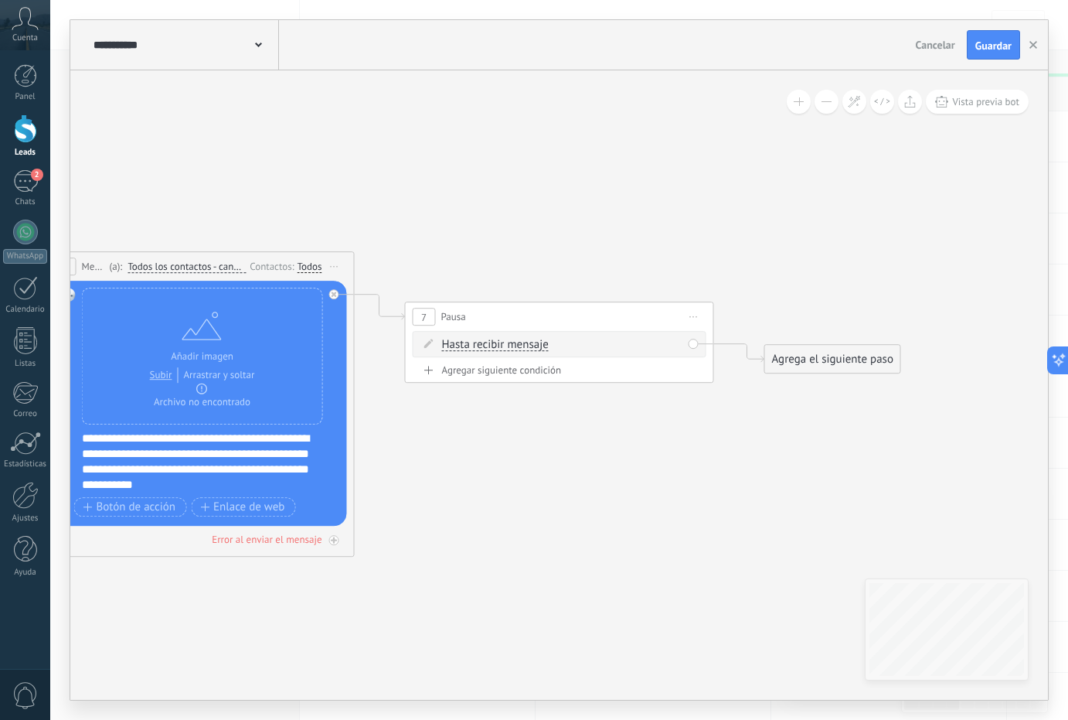
click at [500, 329] on div "7 Pausa ***** Iniciar vista previa aquí Cambiar nombre Duplicar [GEOGRAPHIC_DAT…" at bounding box center [560, 316] width 308 height 29
click at [502, 339] on span "Hasta recibir mensaje" at bounding box center [495, 345] width 107 height 12
click at [502, 339] on button "Hasta recibir mensaje" at bounding box center [530, 345] width 193 height 28
click at [520, 376] on span "Temporizador" at bounding box center [518, 372] width 187 height 15
click at [560, 347] on input "*" at bounding box center [556, 345] width 7 height 12
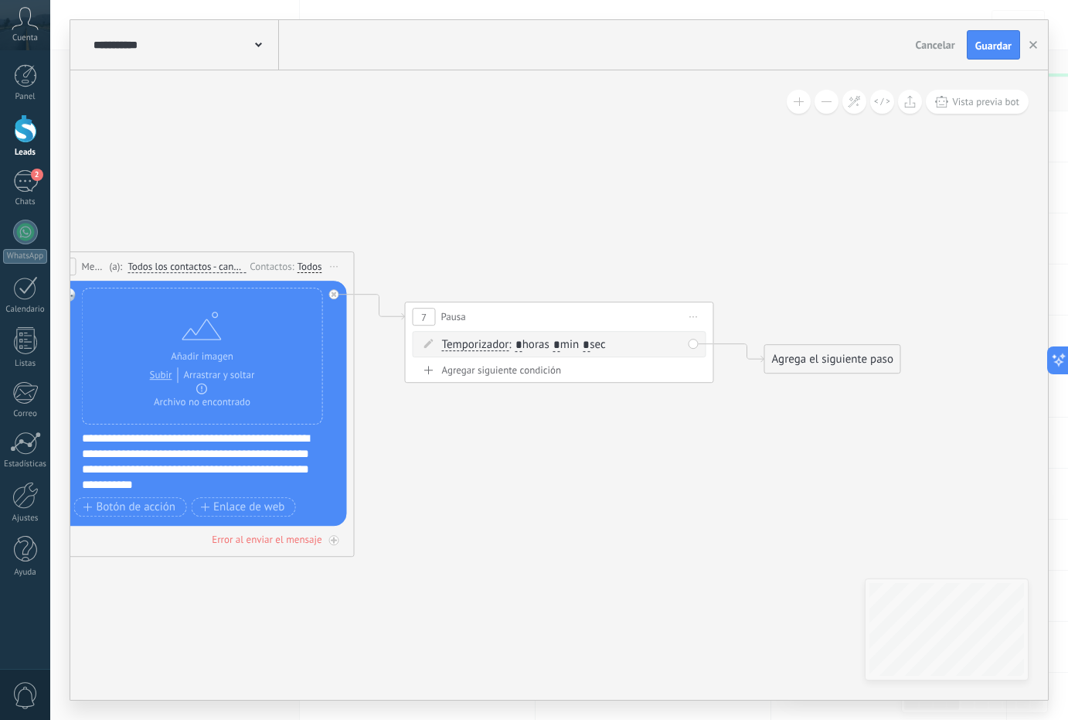
type input "*"
click at [595, 342] on span ": * horas * min * sec" at bounding box center [557, 344] width 97 height 15
click at [594, 342] on span ": * horas * min * sec" at bounding box center [557, 344] width 97 height 15
click at [590, 341] on input "*" at bounding box center [586, 345] width 7 height 12
type input "**"
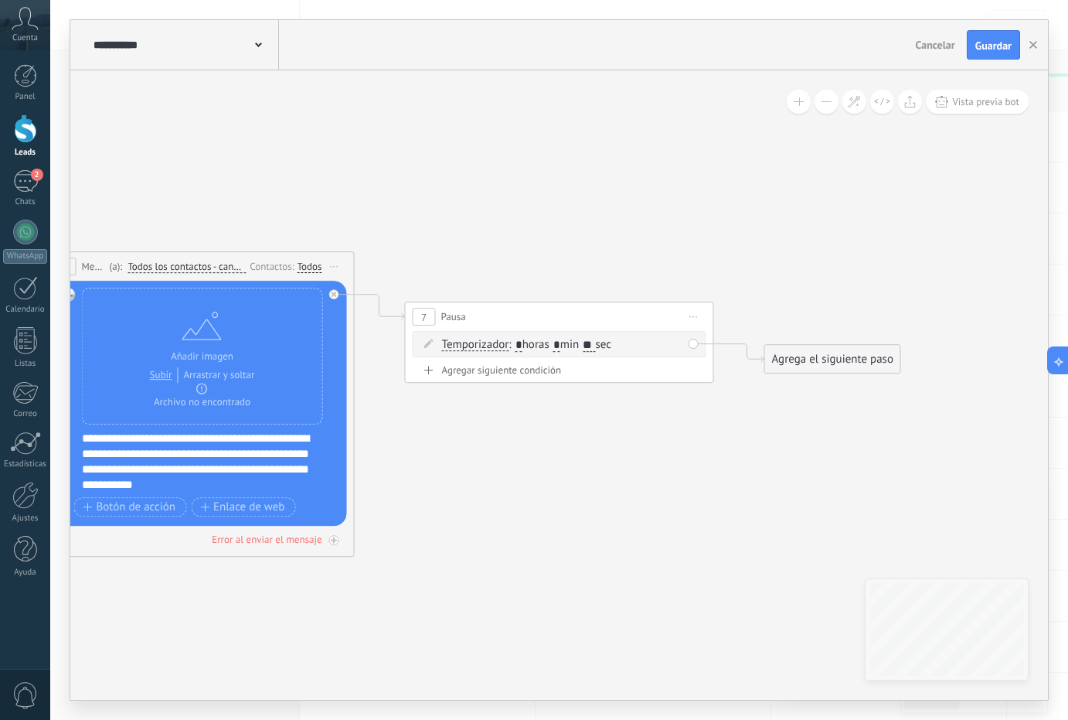
click at [814, 357] on div "Agrega el siguiente paso" at bounding box center [832, 359] width 135 height 26
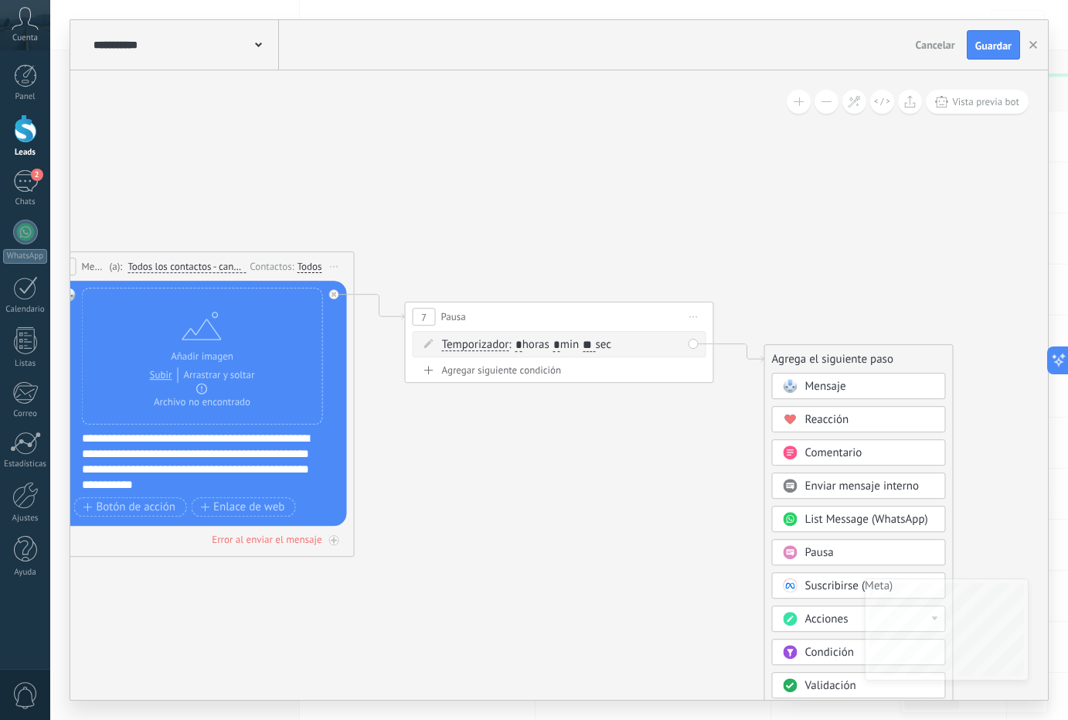
click at [843, 376] on div "Mensaje" at bounding box center [859, 386] width 174 height 26
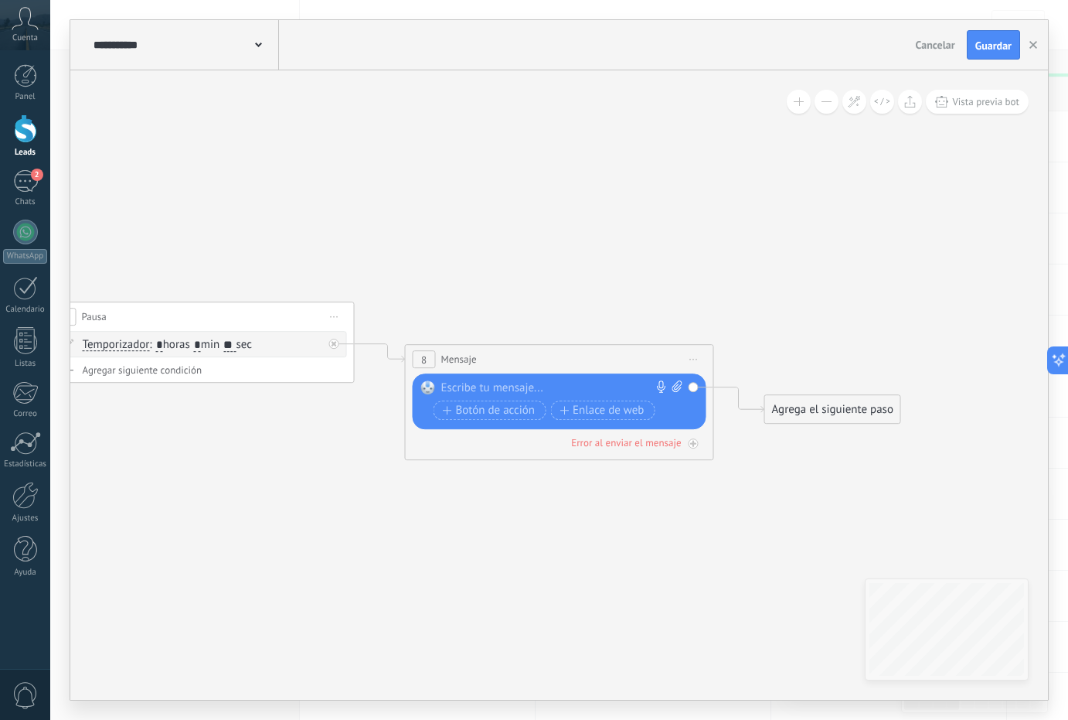
click at [676, 387] on icon at bounding box center [678, 386] width 10 height 12
click input "Subir" at bounding box center [0, 0] width 0 height 0
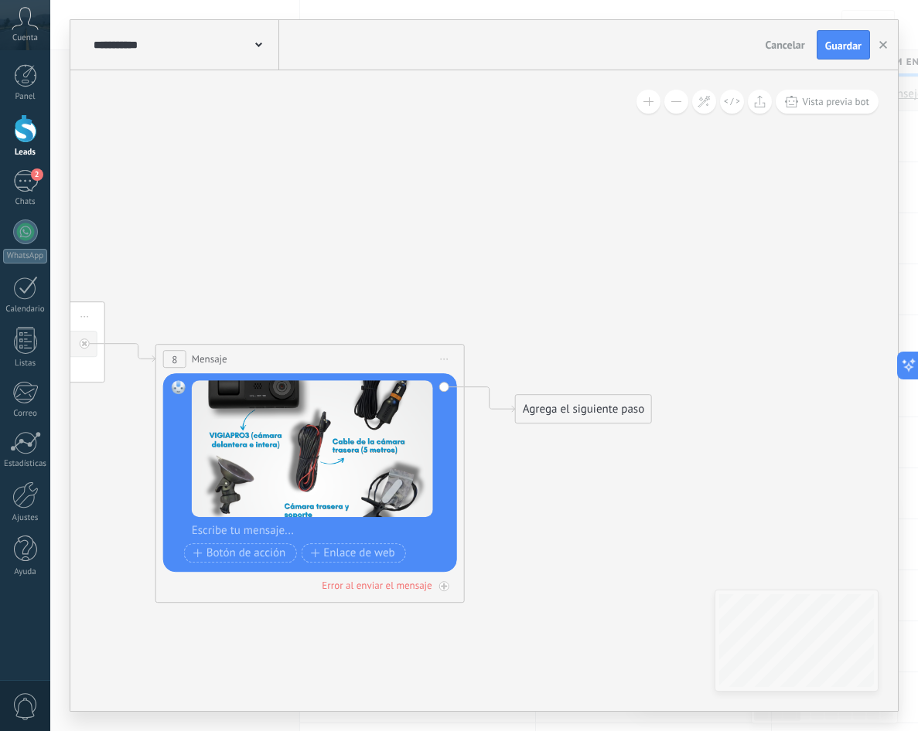
click at [224, 540] on div "Reemplazar Quitar Convertir a mensaje de voz Arrastre la imagen aquí para adjun…" at bounding box center [312, 473] width 241 height 186
click at [225, 532] on div at bounding box center [320, 530] width 257 height 15
paste div
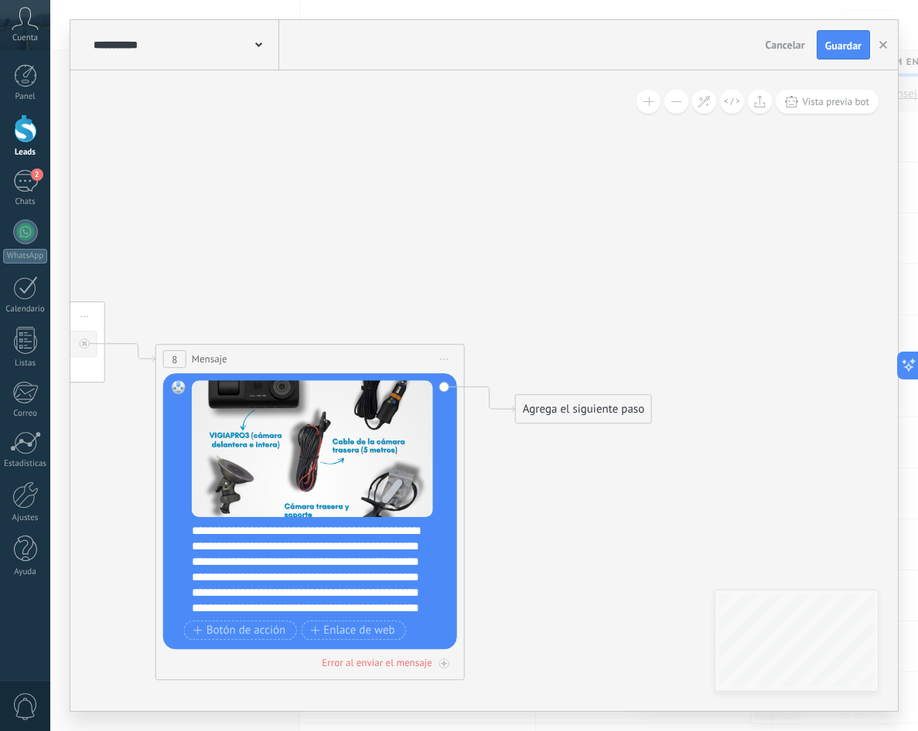
click at [314, 528] on div "**********" at bounding box center [320, 569] width 257 height 93
drag, startPoint x: 424, startPoint y: 544, endPoint x: 476, endPoint y: 539, distance: 52.1
click at [425, 544] on div "**********" at bounding box center [320, 569] width 257 height 93
click at [394, 556] on div "**********" at bounding box center [320, 569] width 257 height 93
click at [267, 543] on div "**********" at bounding box center [320, 569] width 257 height 93
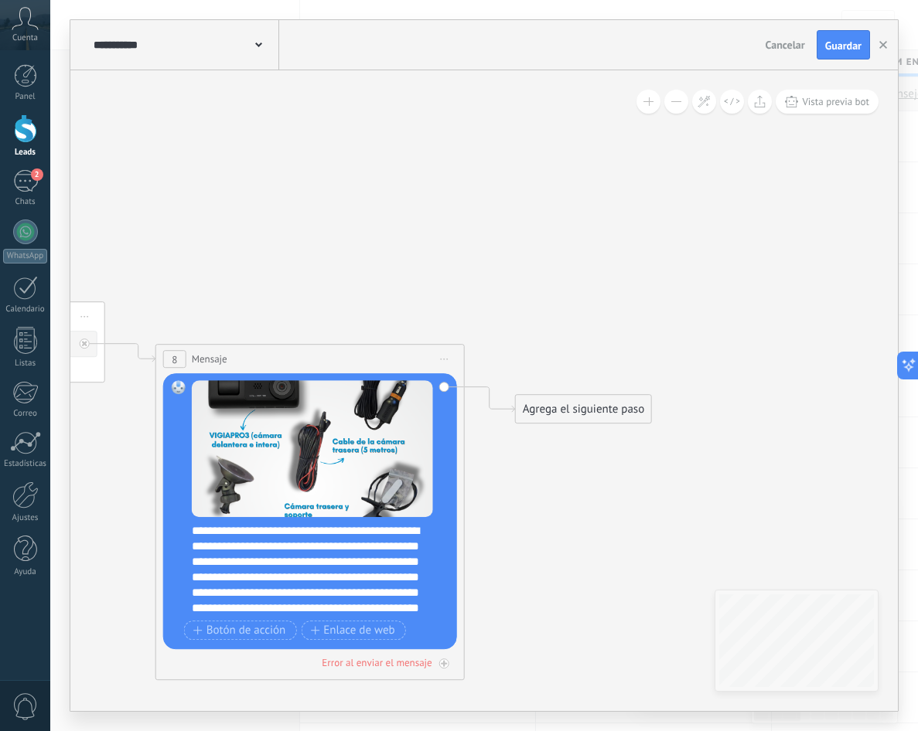
scroll to position [31, 0]
click at [372, 587] on div "**********" at bounding box center [320, 569] width 257 height 93
click at [369, 588] on div "**********" at bounding box center [320, 569] width 257 height 93
click at [330, 607] on div "**********" at bounding box center [320, 569] width 257 height 93
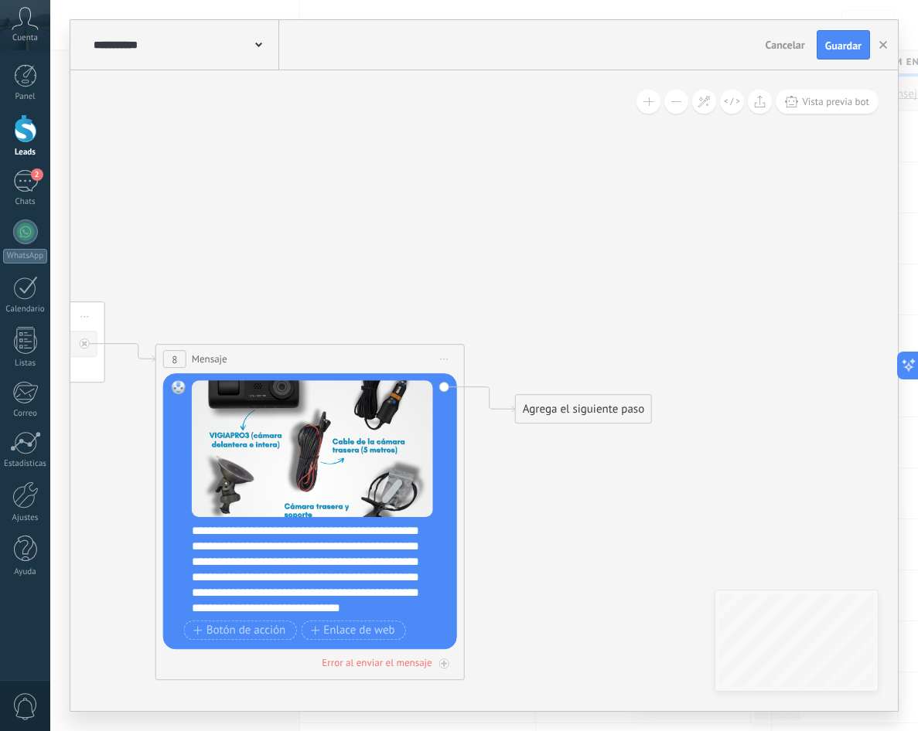
scroll to position [31, 0]
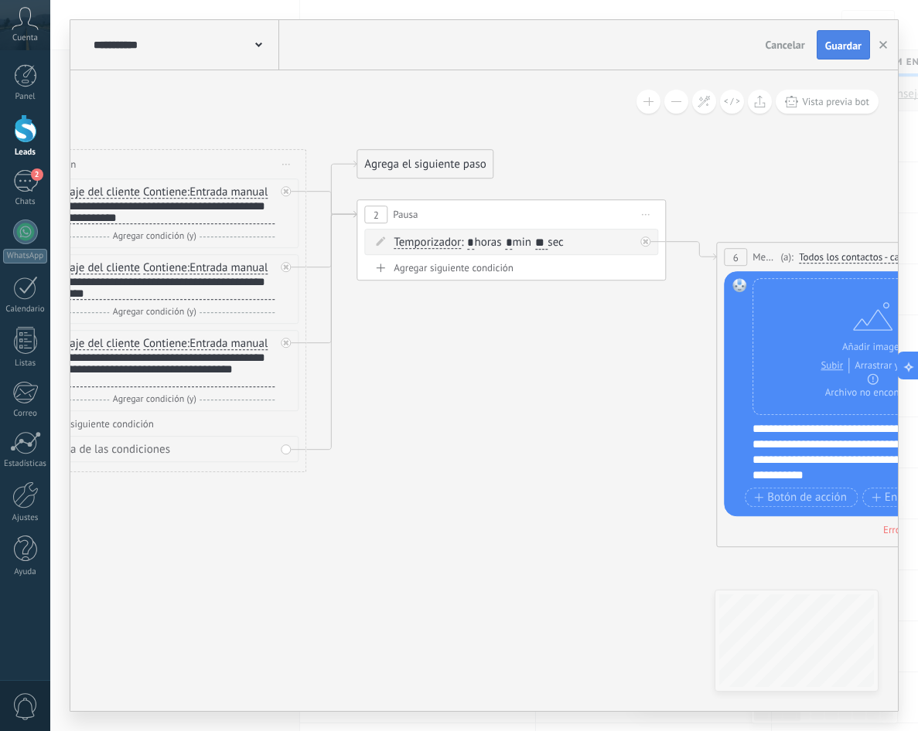
click at [843, 40] on span "Guardar" at bounding box center [843, 45] width 36 height 11
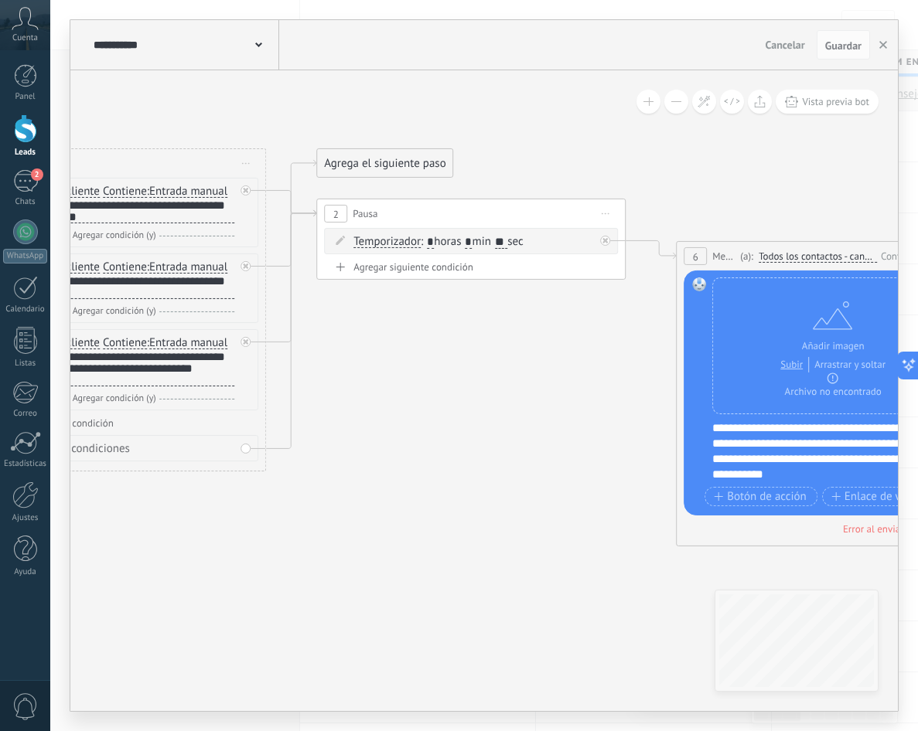
drag, startPoint x: 596, startPoint y: 335, endPoint x: 526, endPoint y: 334, distance: 70.3
click at [526, 334] on icon at bounding box center [807, 322] width 2836 height 1221
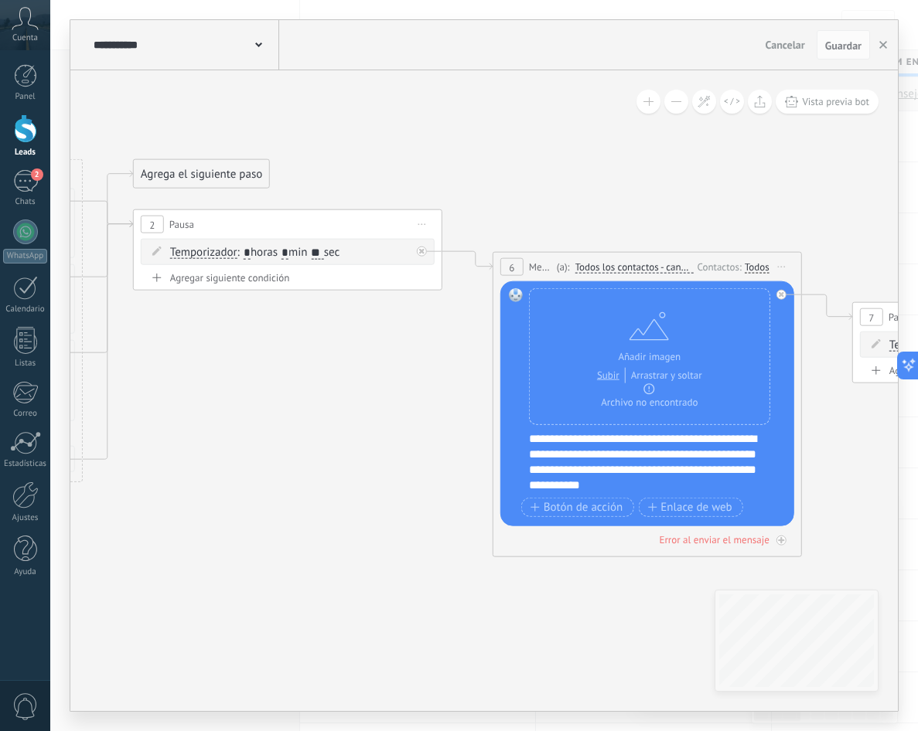
drag, startPoint x: 526, startPoint y: 334, endPoint x: 312, endPoint y: 349, distance: 213.9
click at [312, 349] on icon at bounding box center [623, 332] width 2836 height 1221
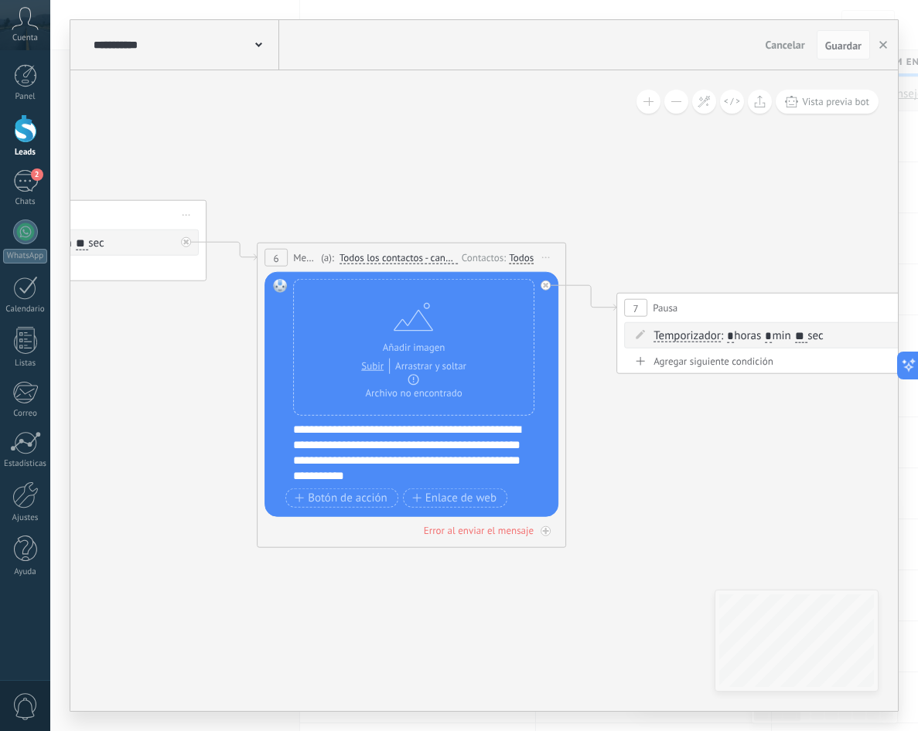
drag, startPoint x: 346, startPoint y: 350, endPoint x: 184, endPoint y: 336, distance: 162.9
click at [184, 336] on icon at bounding box center [388, 323] width 2836 height 1221
drag, startPoint x: 801, startPoint y: 411, endPoint x: 699, endPoint y: 408, distance: 102.1
click at [699, 408] on icon at bounding box center [388, 323] width 2836 height 1221
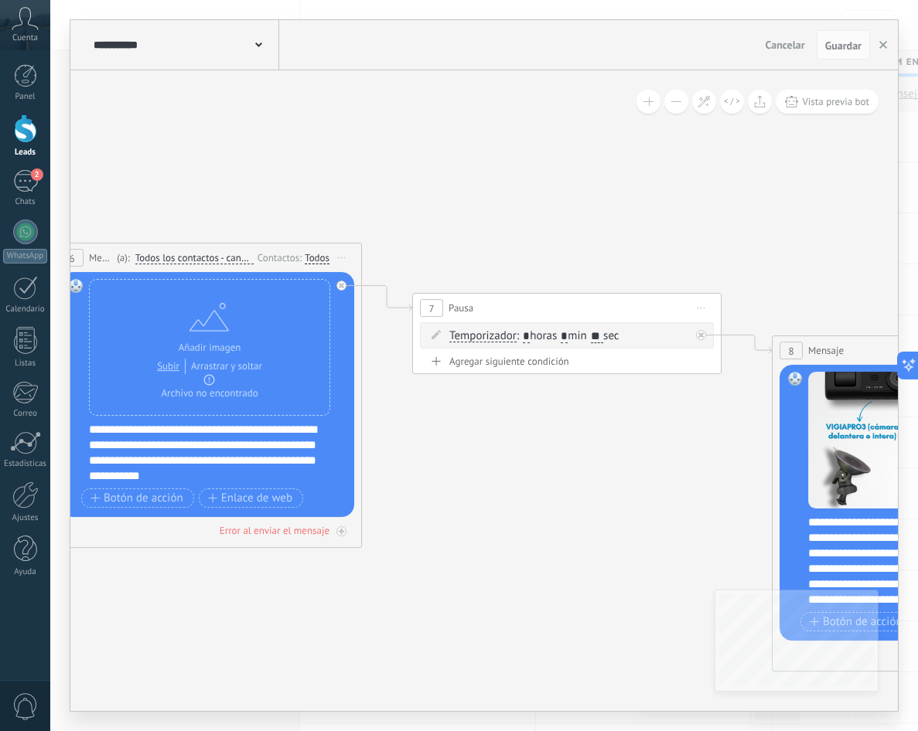
drag, startPoint x: 638, startPoint y: 411, endPoint x: 601, endPoint y: 414, distance: 36.4
click at [601, 414] on icon at bounding box center [183, 323] width 2836 height 1221
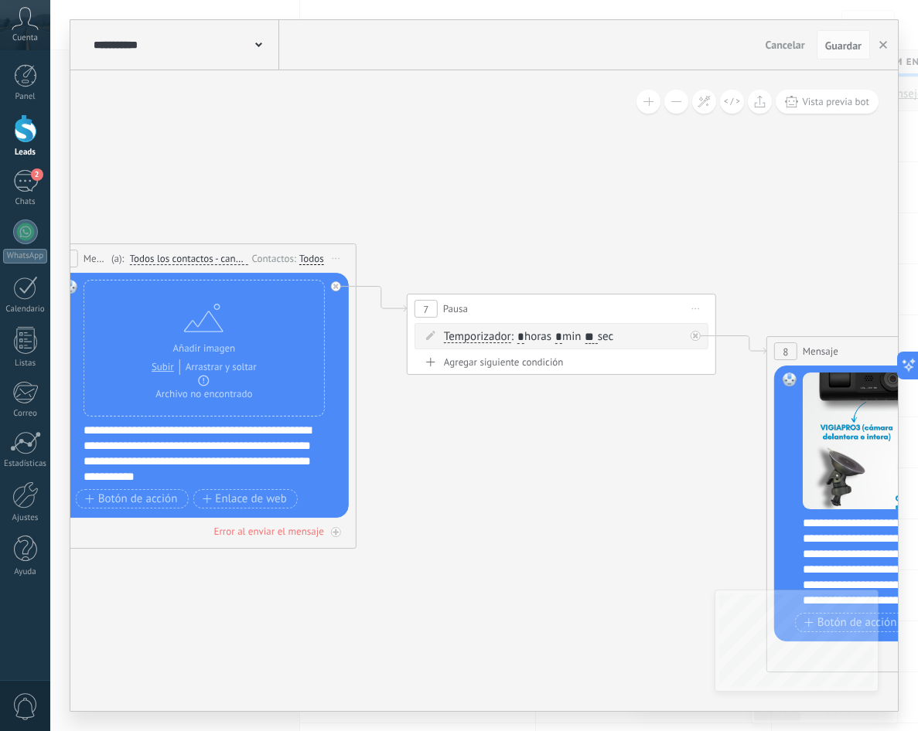
click at [660, 411] on icon at bounding box center [178, 324] width 2836 height 1221
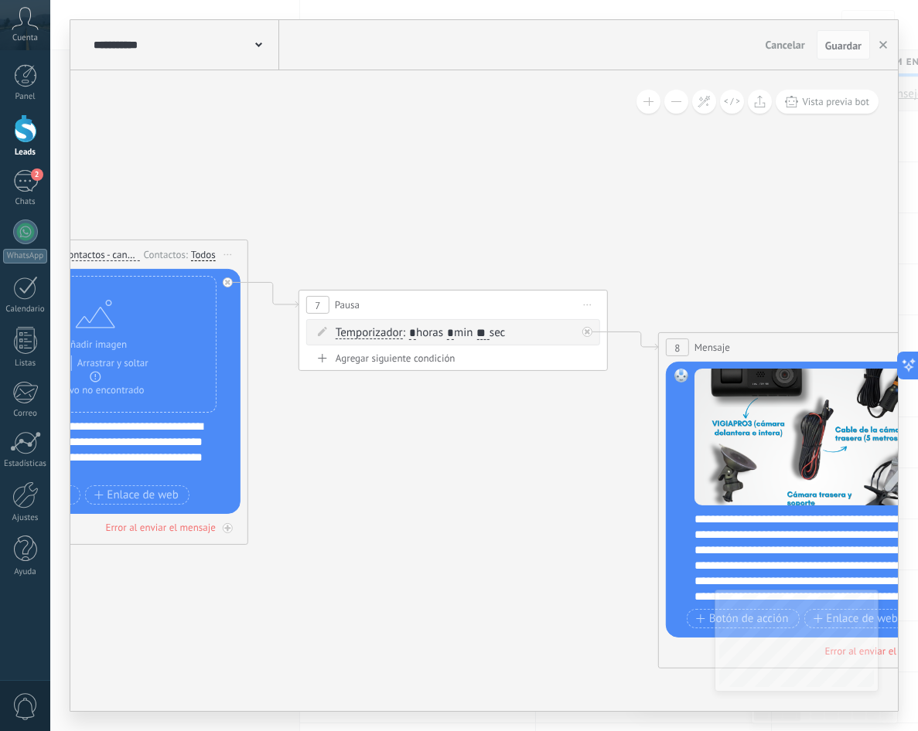
drag, startPoint x: 677, startPoint y: 400, endPoint x: 561, endPoint y: 396, distance: 116.0
click at [561, 396] on icon at bounding box center [70, 320] width 2836 height 1221
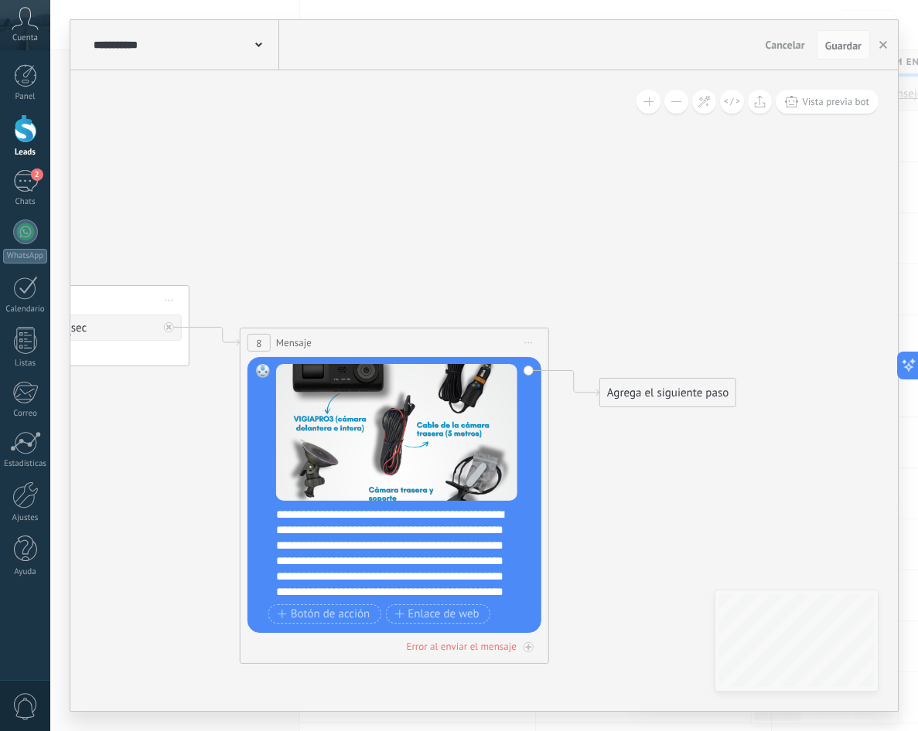
drag, startPoint x: 778, startPoint y: 262, endPoint x: 369, endPoint y: 258, distance: 409.7
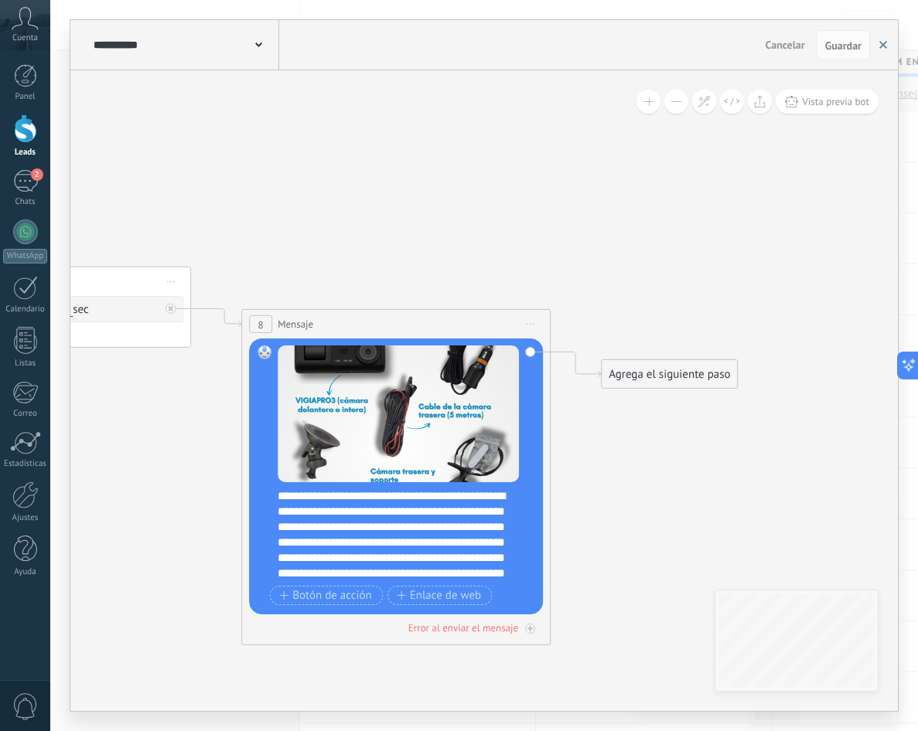
click at [875, 43] on button "button" at bounding box center [882, 44] width 23 height 29
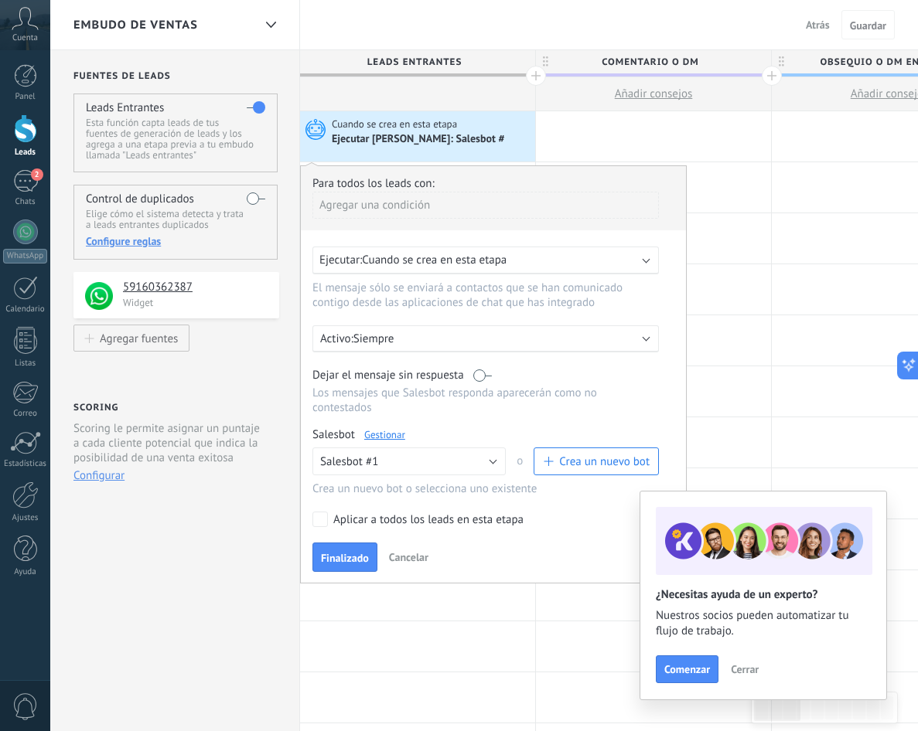
click at [424, 266] on span "Cuando se crea en esta etapa" at bounding box center [434, 260] width 145 height 15
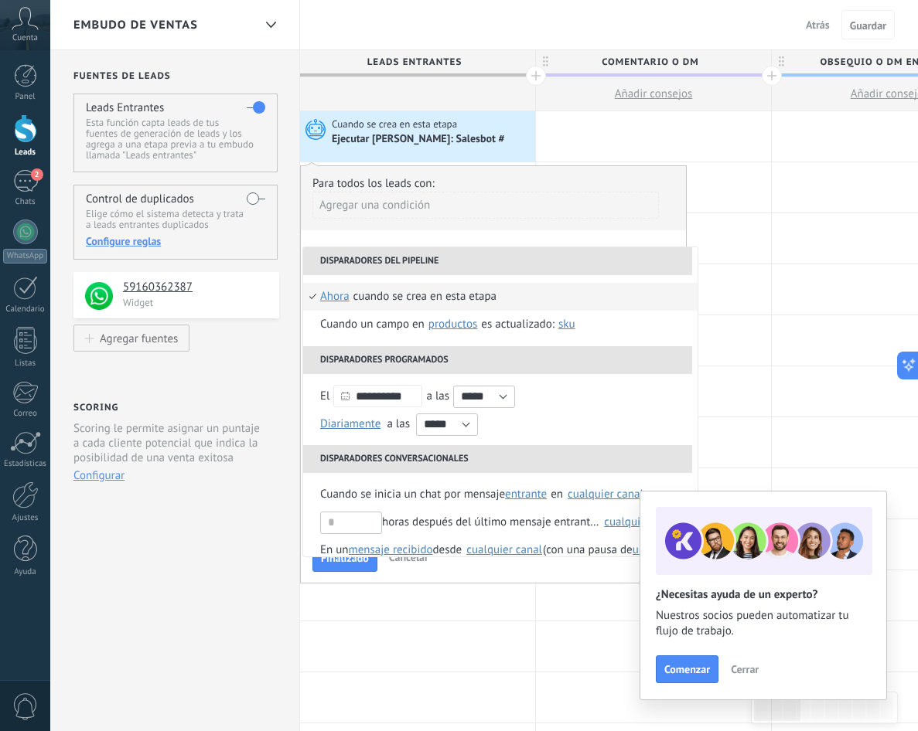
scroll to position [127, 0]
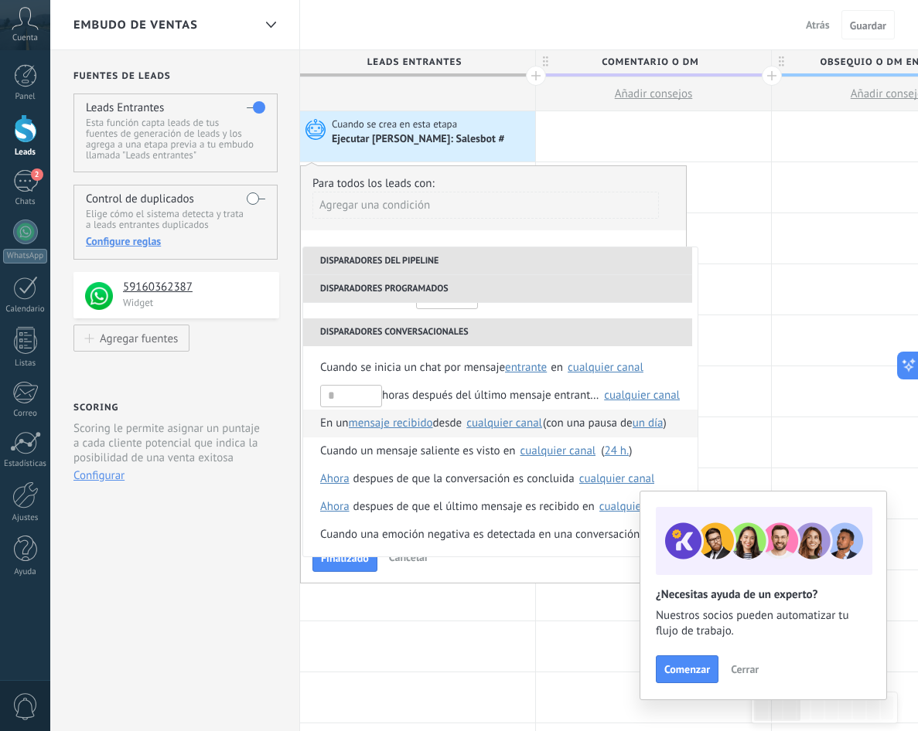
click at [509, 421] on div "cualquier canal" at bounding box center [504, 423] width 76 height 12
click at [586, 436] on div "Seleccionar todo" at bounding box center [627, 430] width 83 height 15
click at [337, 424] on span "En un" at bounding box center [334, 424] width 29 height 28
click at [495, 233] on div "**********" at bounding box center [493, 374] width 387 height 418
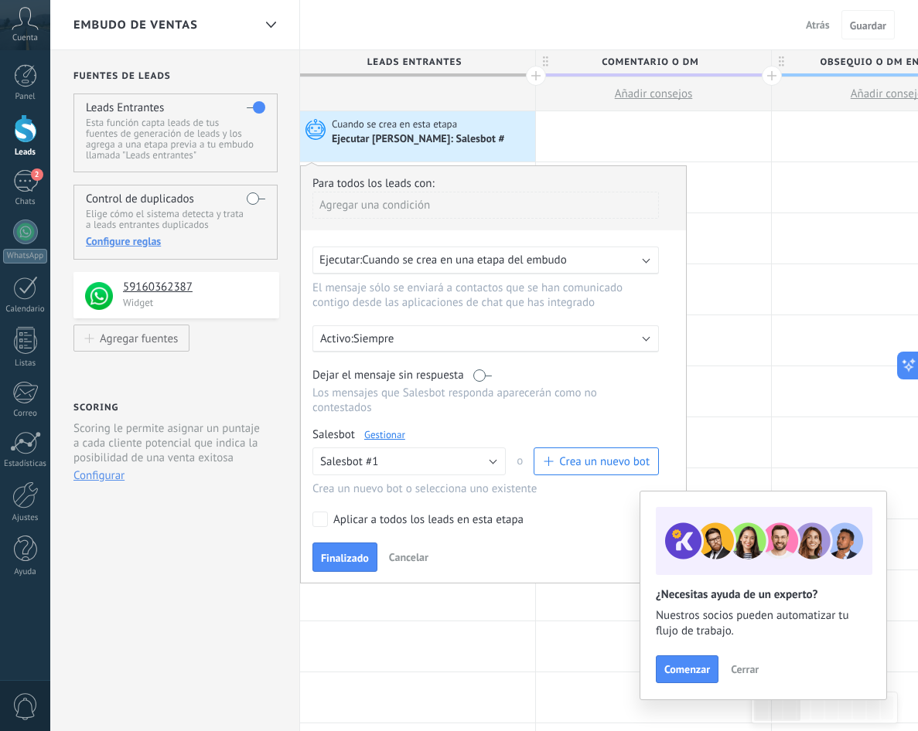
click at [496, 244] on div "Para todos los leads con: [PERSON_NAME] una condición Ejecutar: Cuando se crea …" at bounding box center [493, 374] width 387 height 418
click at [496, 248] on div "Ejecutar: Cuando se crea en una etapa del embudo" at bounding box center [485, 261] width 346 height 28
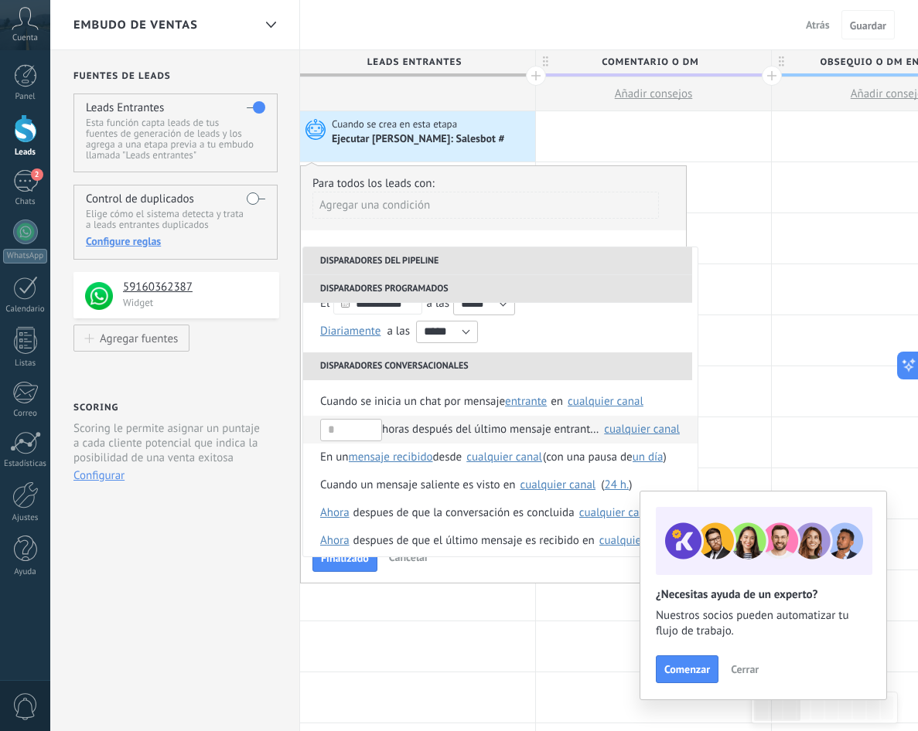
scroll to position [106, 0]
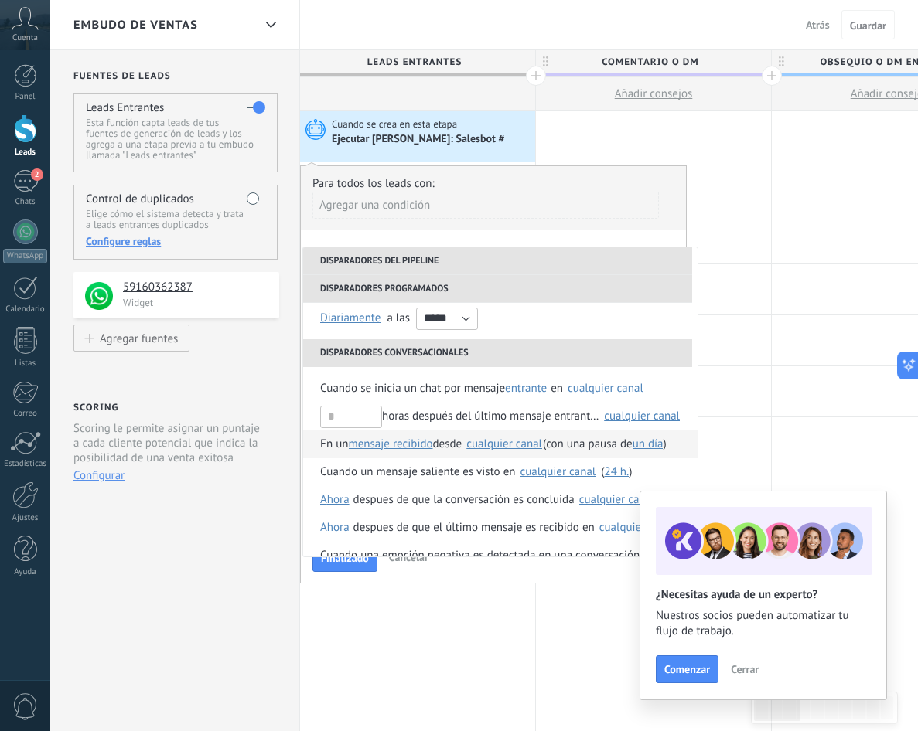
click at [329, 448] on span "En un" at bounding box center [334, 445] width 29 height 28
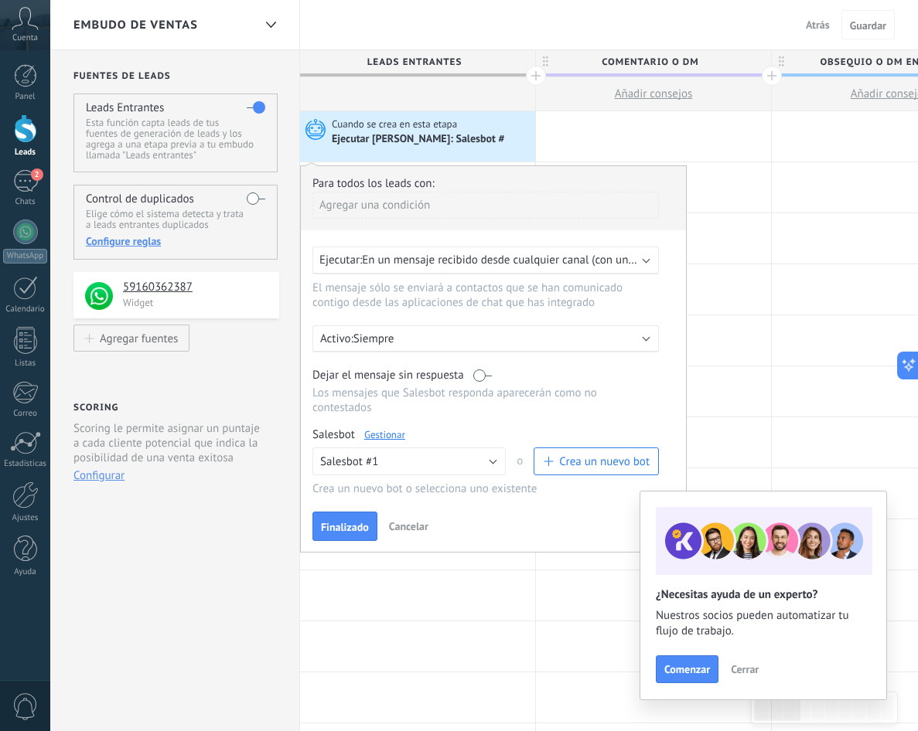
click at [496, 250] on div "Ejecutar: En un mensaje recibido desde cualquier canal (con una pausa de Un día)" at bounding box center [485, 261] width 346 height 28
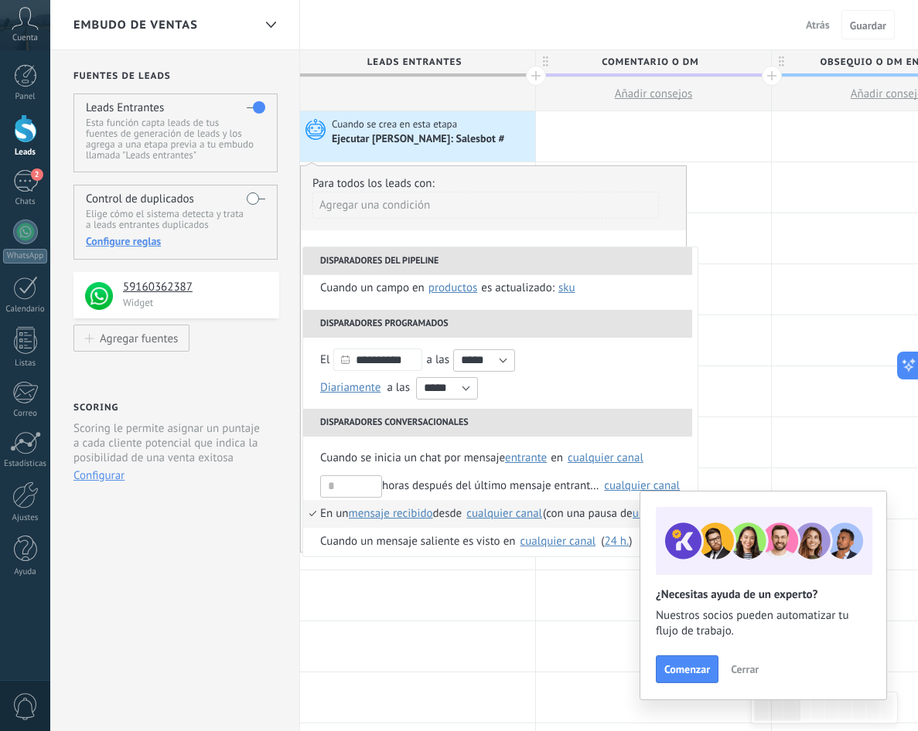
scroll to position [42, 0]
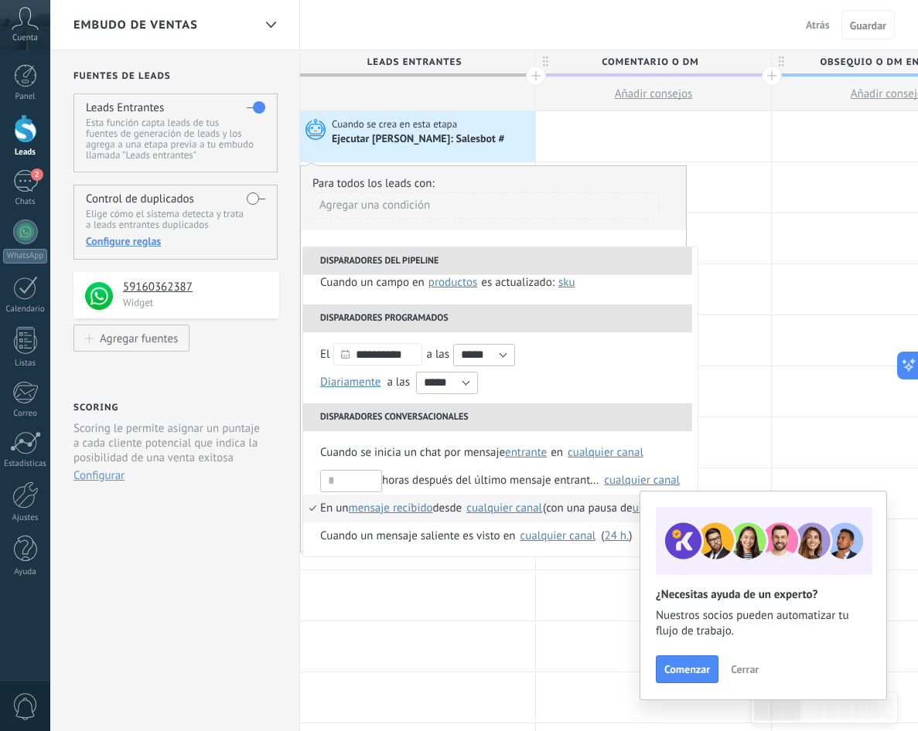
click at [487, 502] on div "cualquier canal" at bounding box center [504, 508] width 76 height 12
click at [559, 513] on label "Seleccionar todo" at bounding box center [619, 515] width 121 height 28
click at [562, 237] on div "**********" at bounding box center [493, 358] width 387 height 387
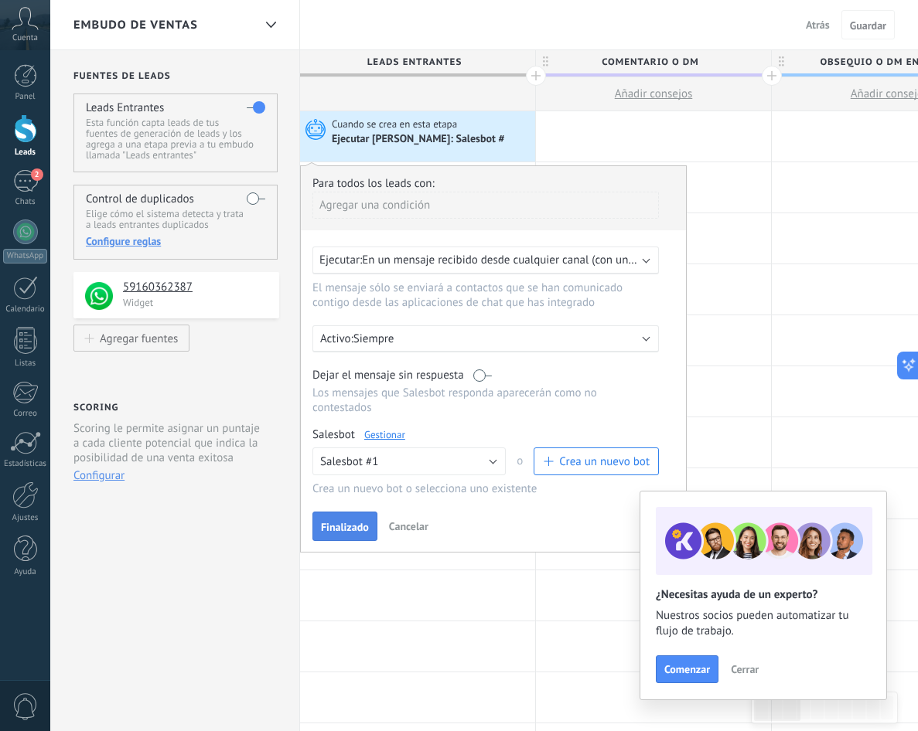
scroll to position [9, 0]
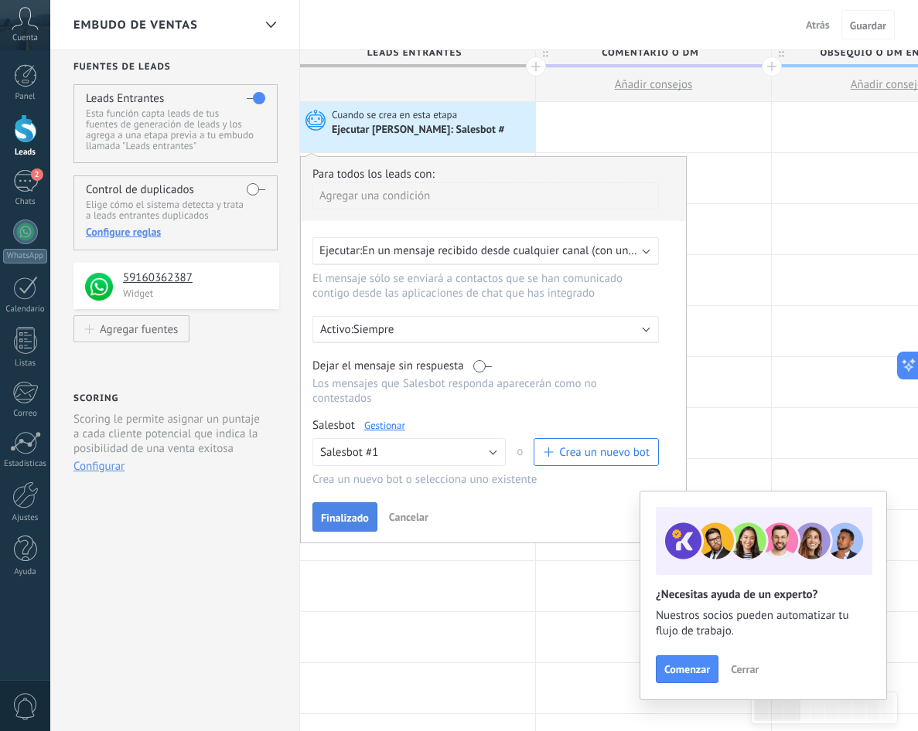
click at [373, 524] on button "Finalizado" at bounding box center [344, 516] width 65 height 29
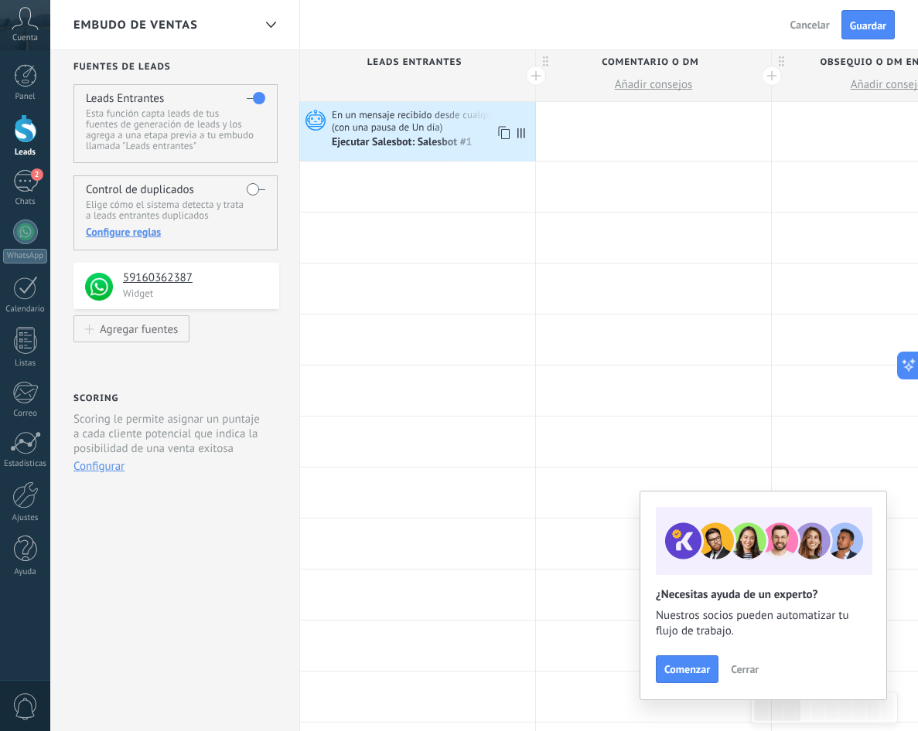
click at [456, 136] on div "Ejecutar Salesbot: Salesbot #1" at bounding box center [403, 143] width 143 height 14
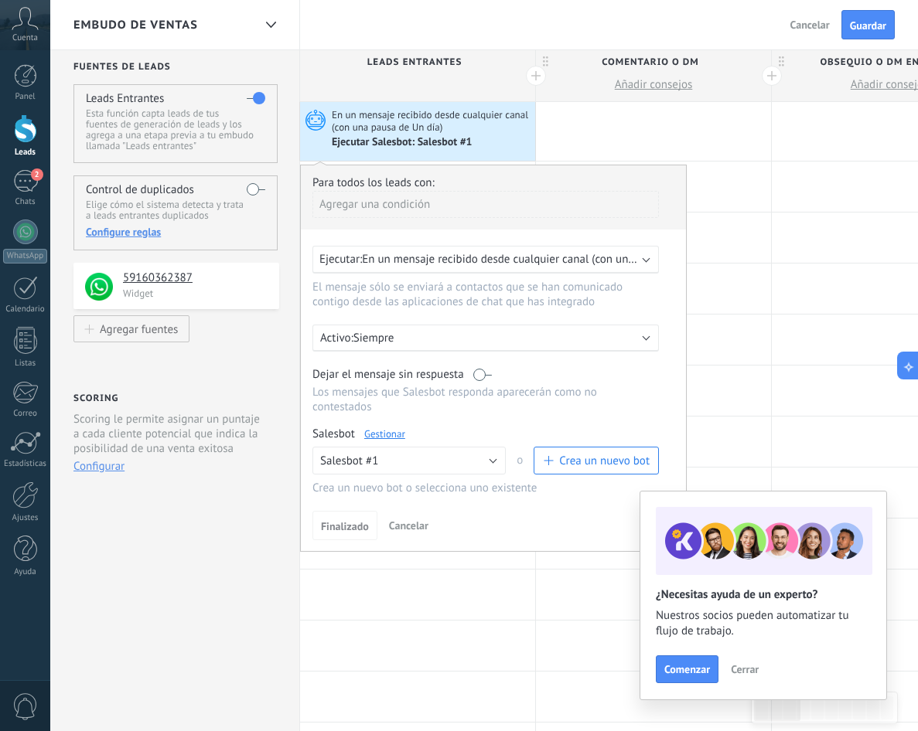
click at [523, 258] on span "En un mensaje recibido desde cualquier canal (con una pausa de un día)" at bounding box center [540, 259] width 356 height 15
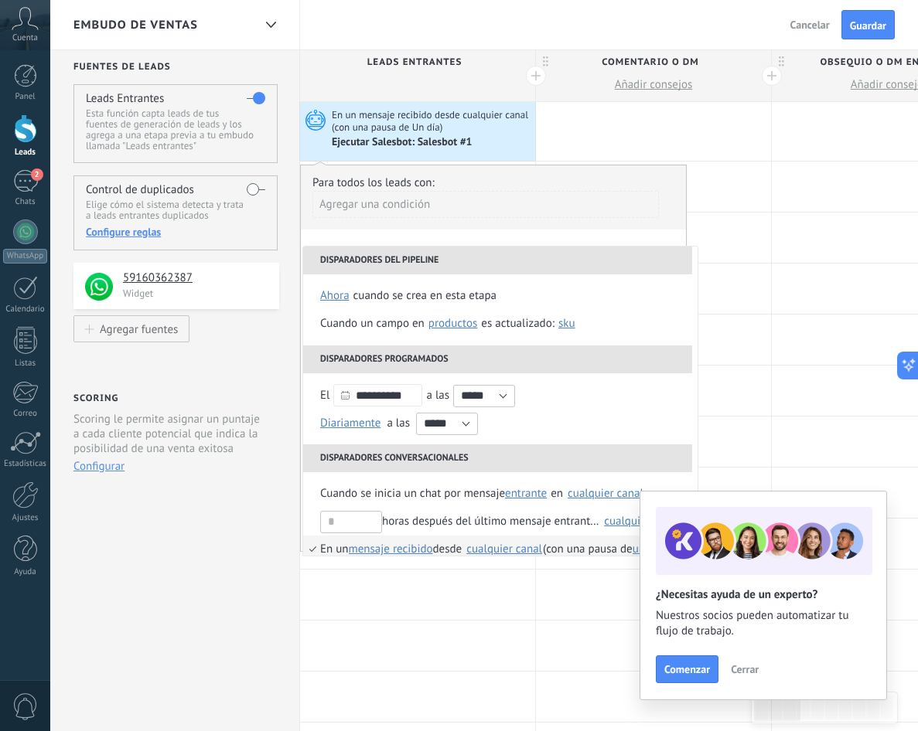
click at [640, 262] on li "Disparadores del pipeline" at bounding box center [497, 261] width 389 height 28
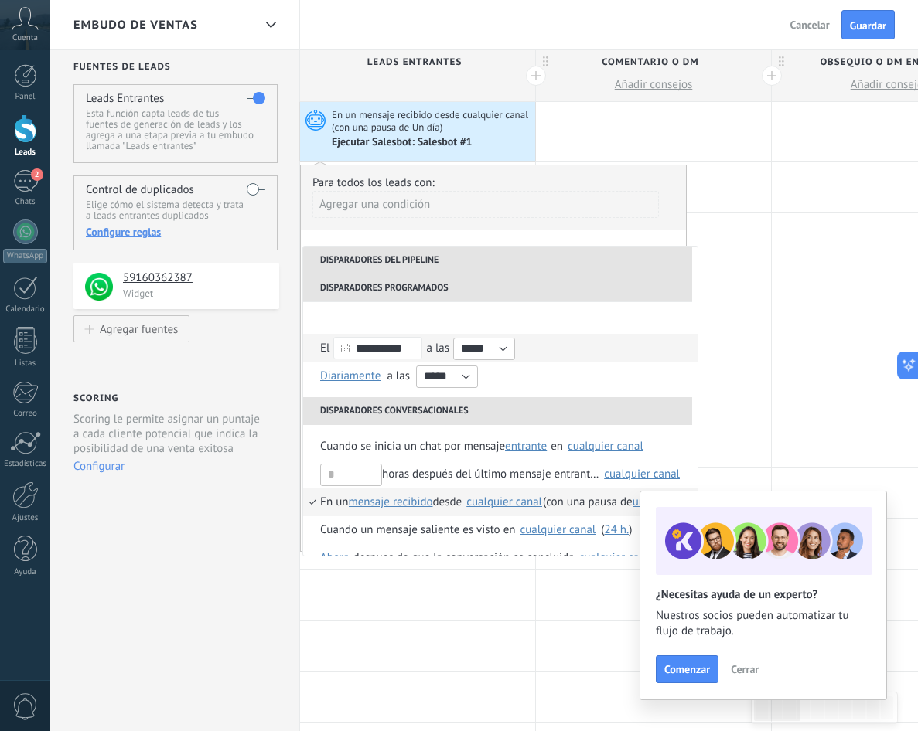
scroll to position [83, 0]
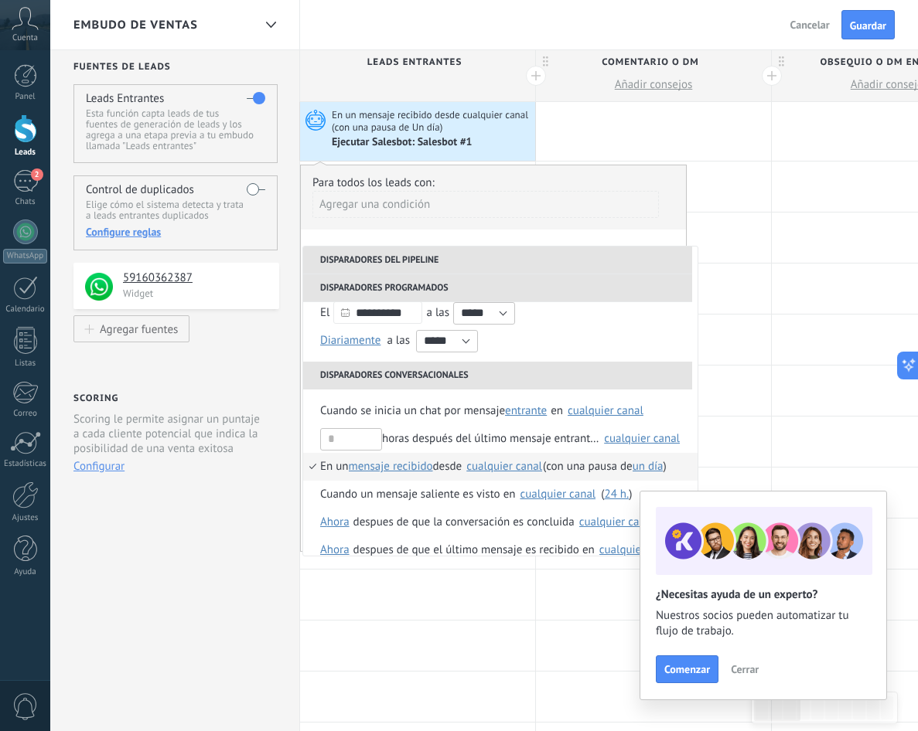
click at [524, 463] on div "cualquier canal" at bounding box center [504, 467] width 76 height 12
click at [586, 225] on div "Agregar una condición" at bounding box center [485, 210] width 346 height 39
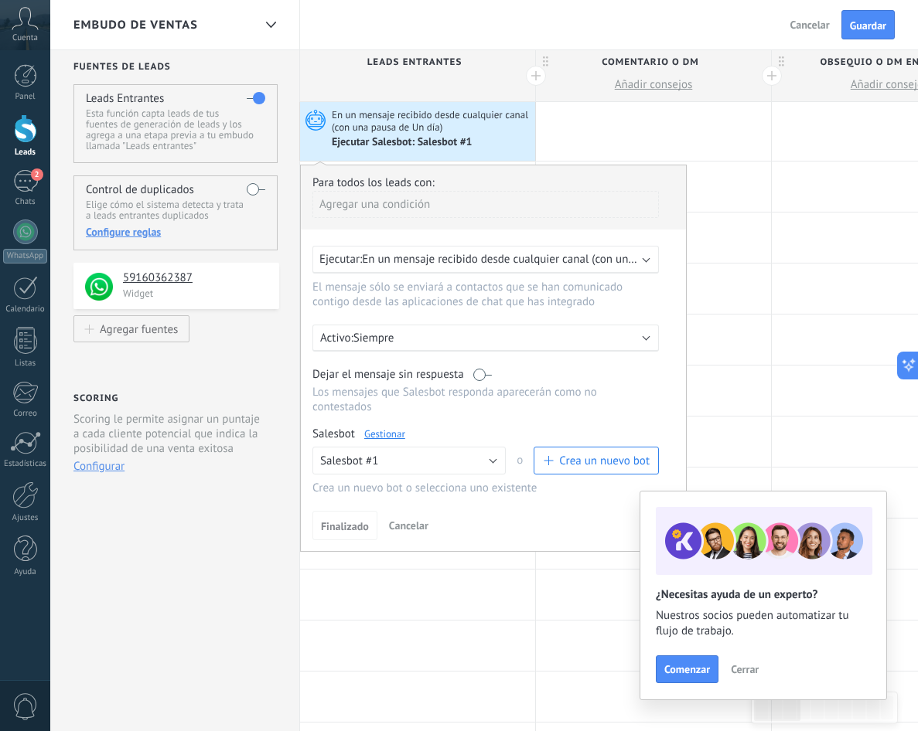
click at [584, 233] on div "Para todos los leads con: [PERSON_NAME] una condición Ejecutar: En un mensaje r…" at bounding box center [493, 358] width 387 height 387
click at [596, 242] on div "Para todos los leads con: [PERSON_NAME] una condición Ejecutar: En un mensaje r…" at bounding box center [493, 358] width 387 height 387
click at [871, 23] on span "Guardar" at bounding box center [868, 25] width 36 height 11
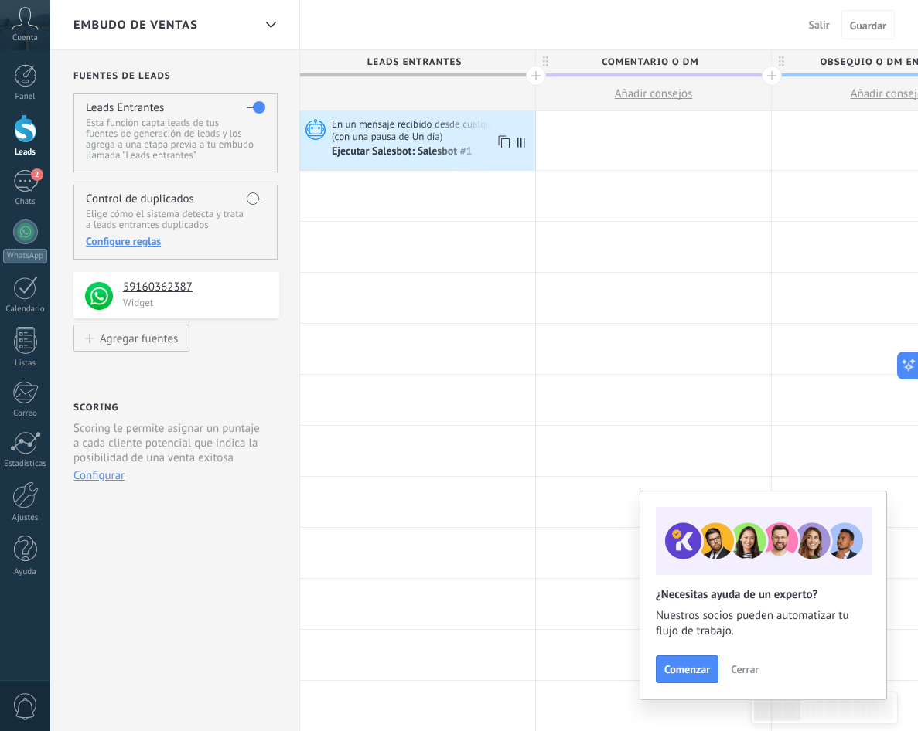
click at [411, 139] on span "En un mensaje recibido desde cualquier canal (con una pausa de Un día)" at bounding box center [431, 131] width 199 height 26
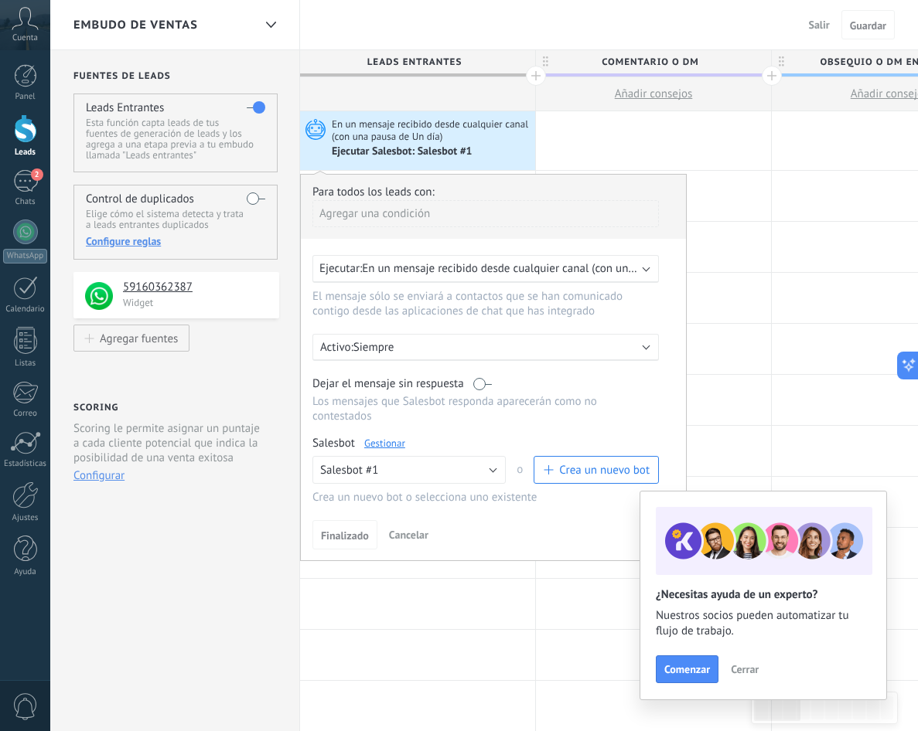
click at [632, 277] on div "Ejecutar: En un mensaje recibido desde cualquier canal (con una pausa de un día)" at bounding box center [485, 269] width 346 height 28
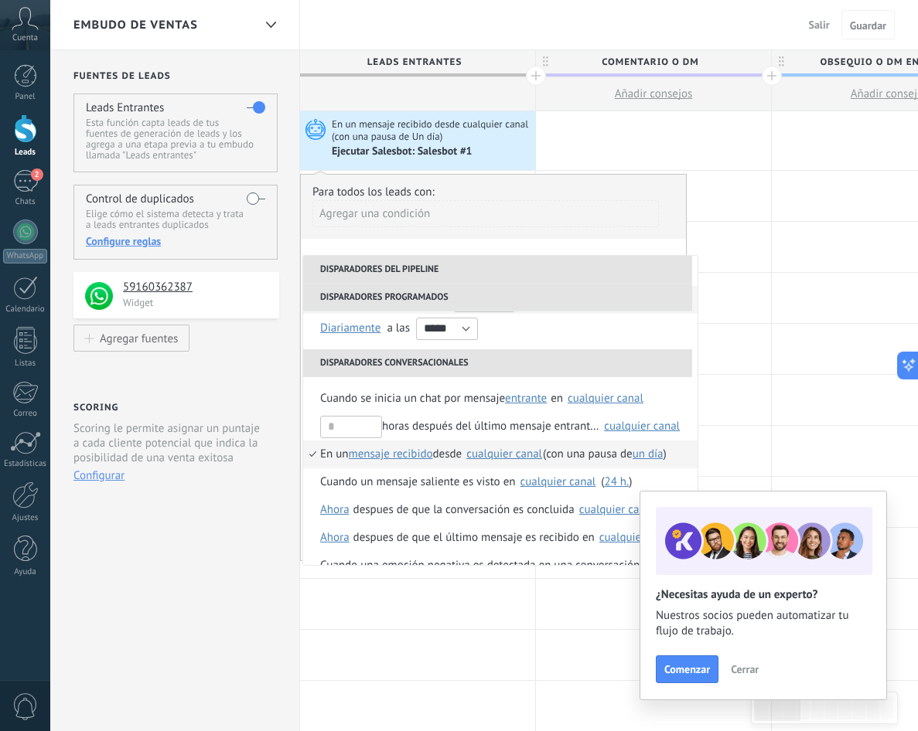
scroll to position [127, 0]
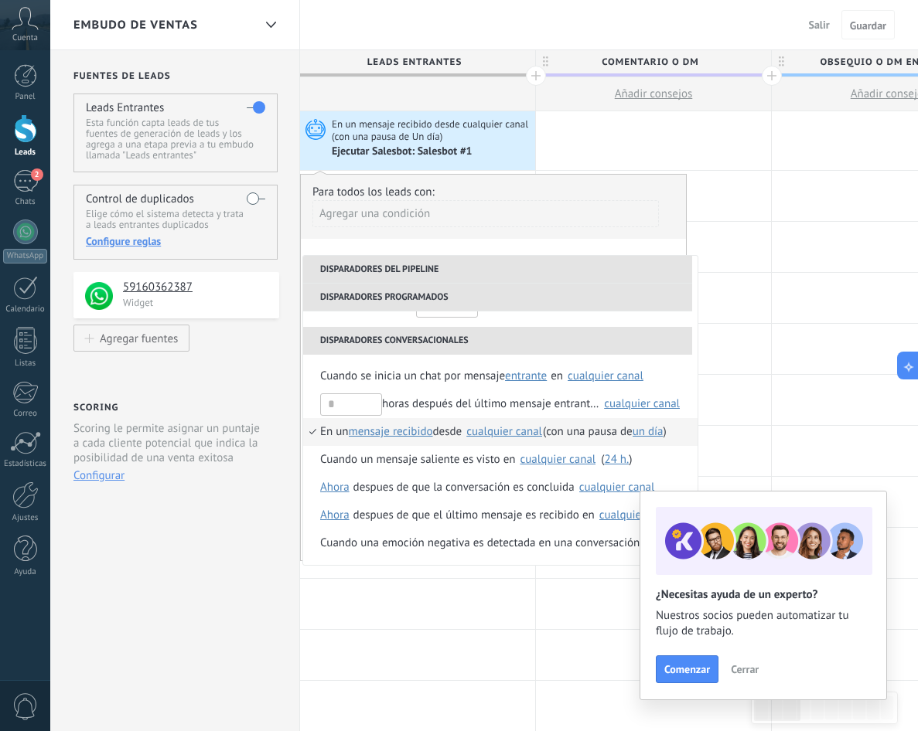
click at [516, 433] on div "cualquier canal" at bounding box center [504, 432] width 76 height 12
click at [494, 261] on li "Disparadores del pipeline" at bounding box center [497, 270] width 389 height 28
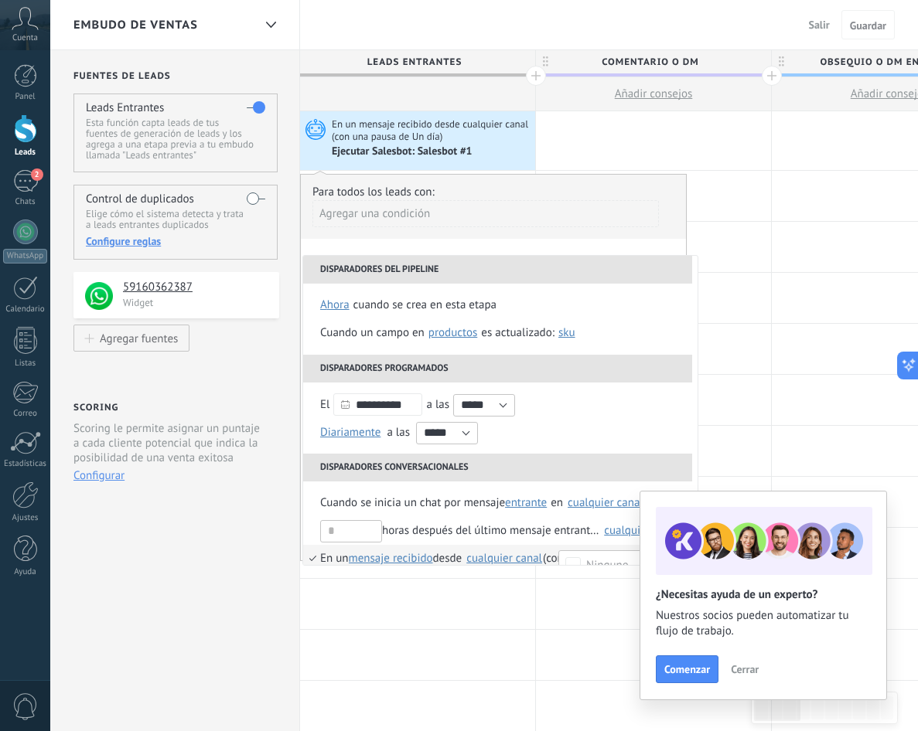
click at [500, 253] on div "**********" at bounding box center [493, 367] width 387 height 387
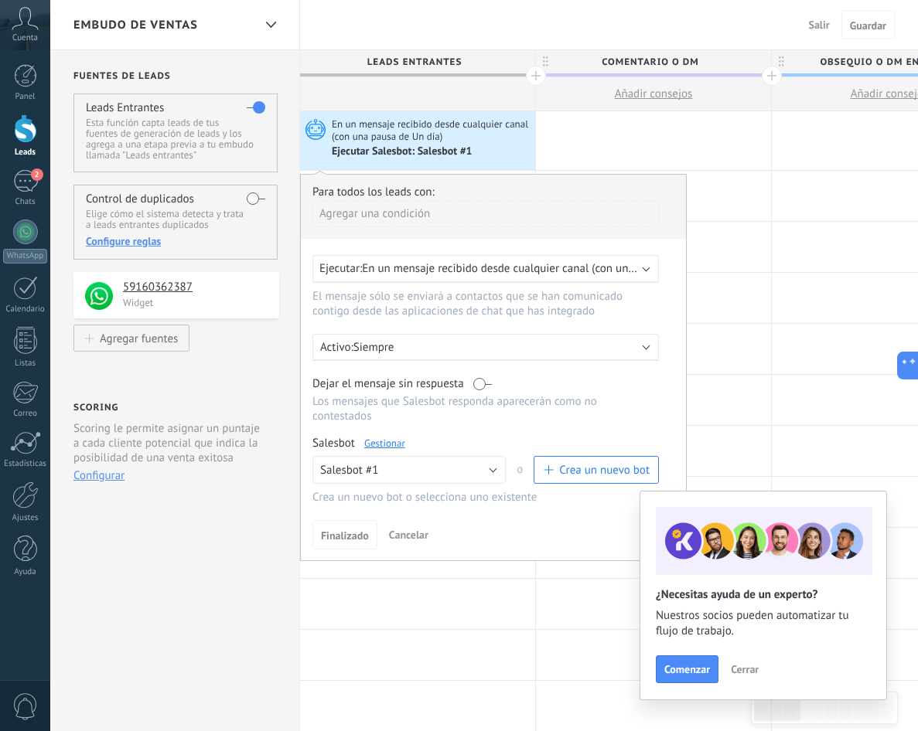
drag, startPoint x: 757, startPoint y: 640, endPoint x: 755, endPoint y: 652, distance: 12.5
click at [755, 649] on div "¿Necesitas ayuda de un experto? Nuestros socios pueden automatizar tu flujo de …" at bounding box center [763, 629] width 215 height 108
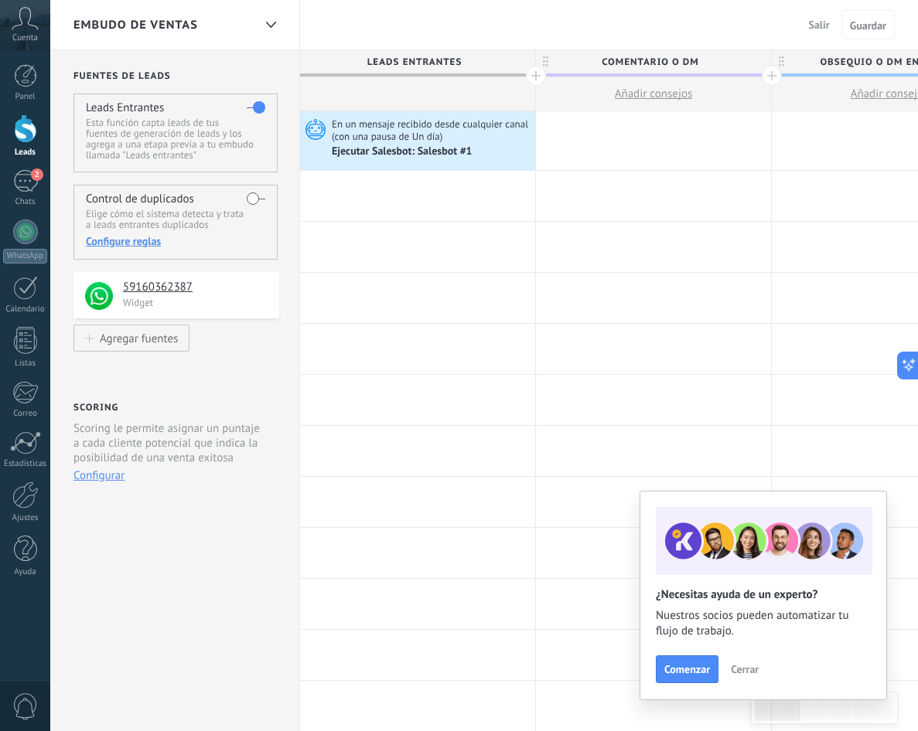
click at [754, 659] on button "Cerrar" at bounding box center [745, 669] width 42 height 23
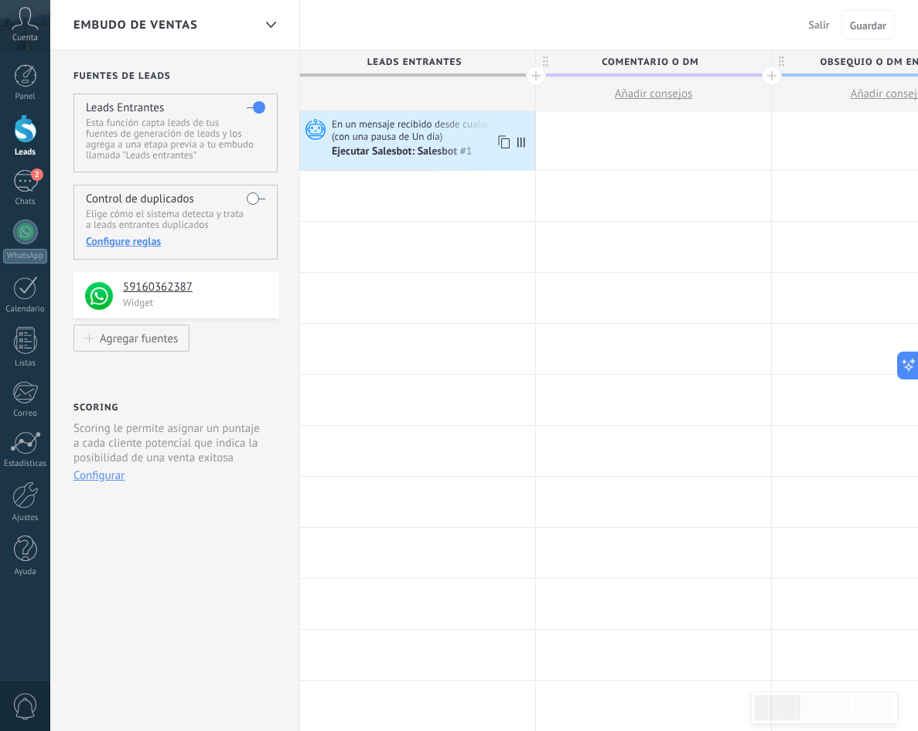
click at [385, 135] on span "En un mensaje recibido desde cualquier canal (con una pausa de Un día)" at bounding box center [431, 131] width 199 height 26
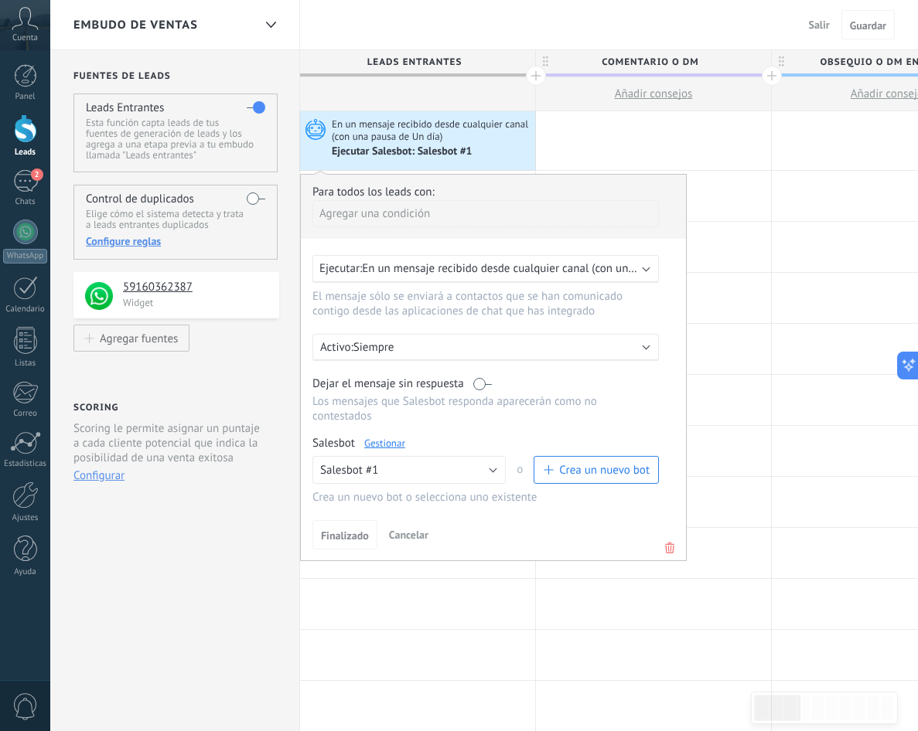
click at [523, 140] on span "En un mensaje recibido desde cualquier canal (con una pausa de Un día)" at bounding box center [431, 131] width 199 height 26
